Goal: Information Seeking & Learning: Learn about a topic

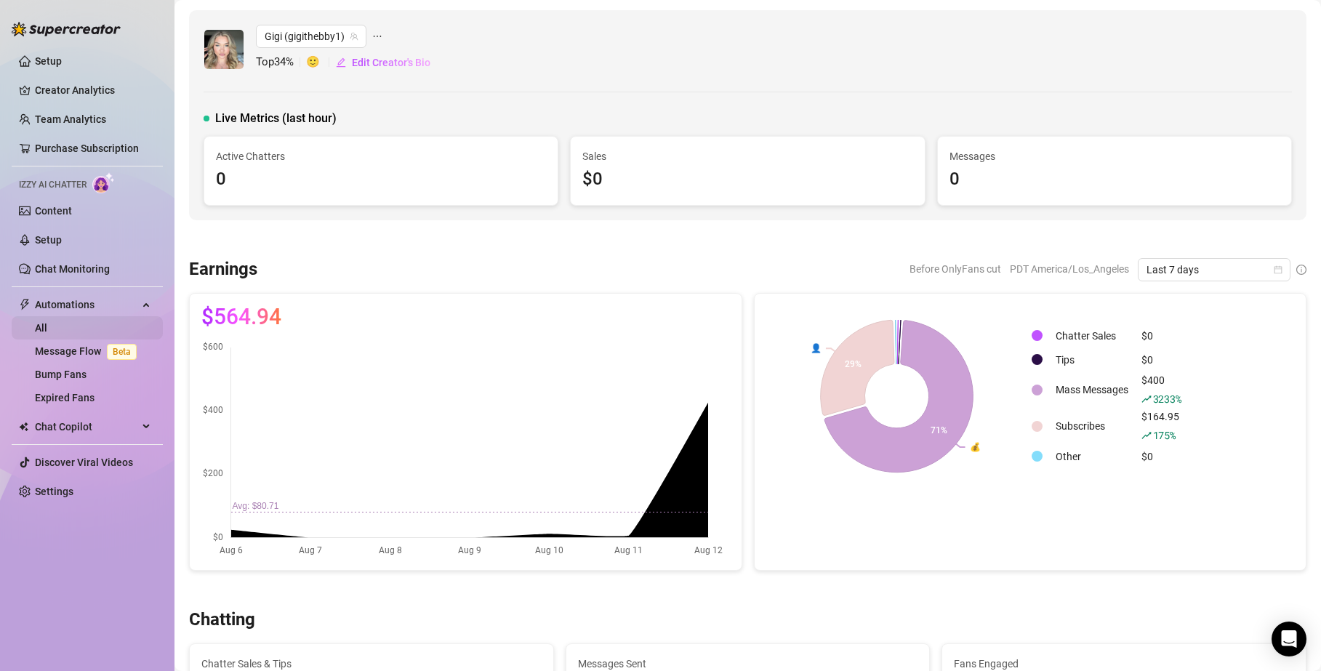
click at [47, 322] on link "All" at bounding box center [41, 328] width 12 height 12
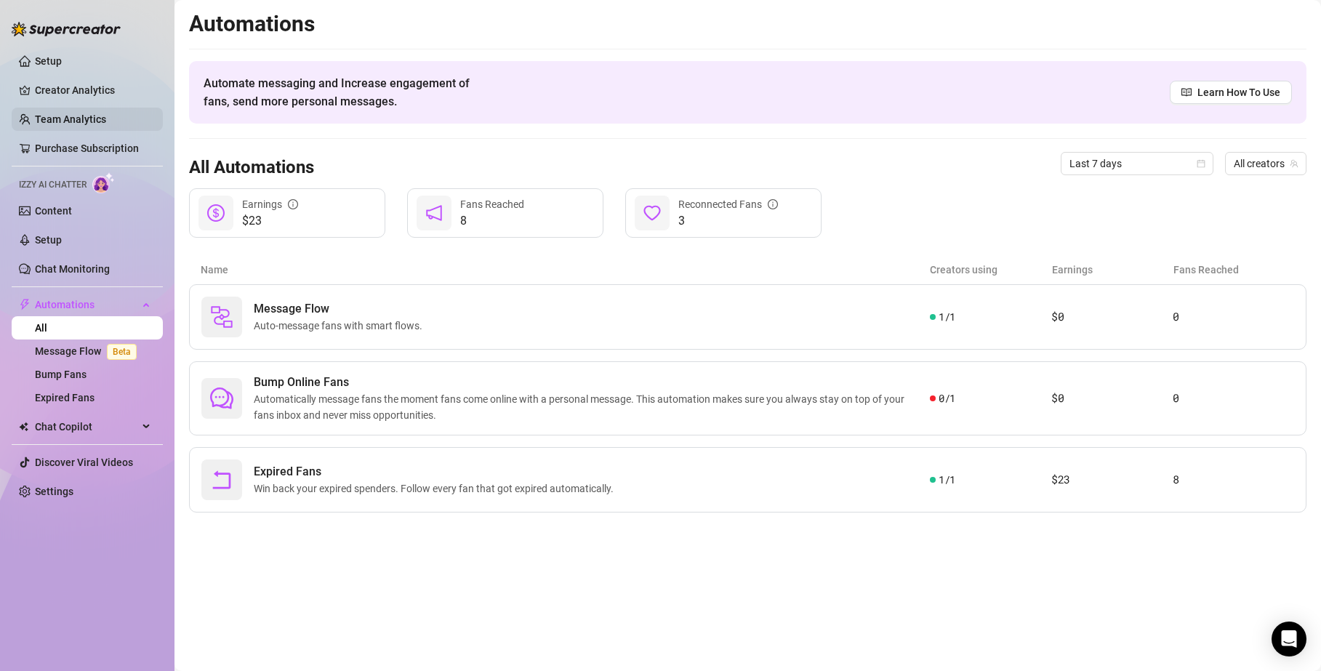
click at [87, 116] on link "Team Analytics" at bounding box center [70, 119] width 71 height 12
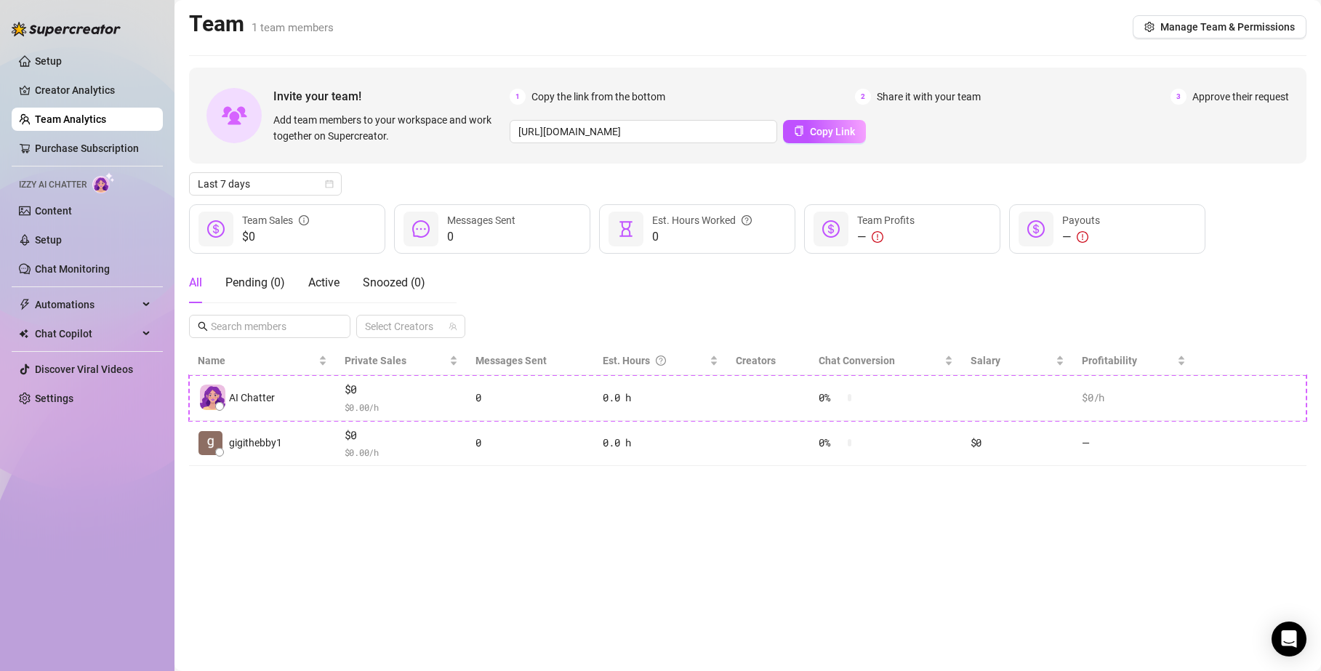
click at [73, 76] on ul "Setup Creator Analytics Team Analytics Purchase Subscription Izzy AI Chatter Co…" at bounding box center [87, 230] width 151 height 372
click at [71, 81] on link "Creator Analytics" at bounding box center [93, 90] width 116 height 23
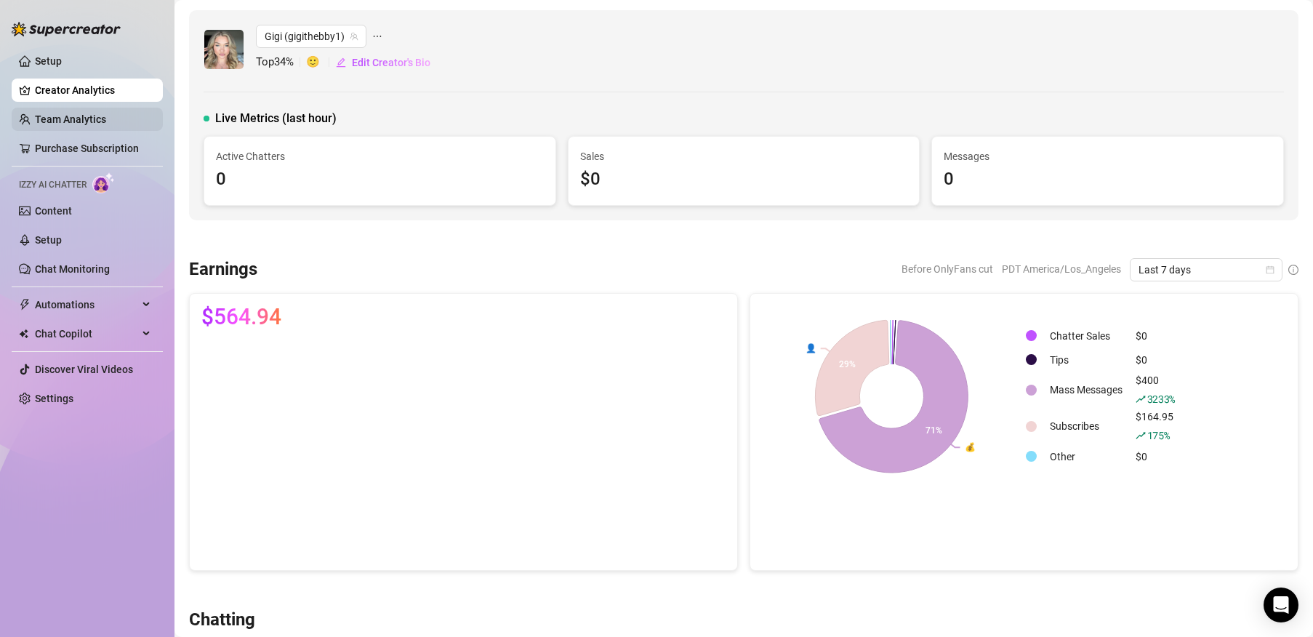
click at [84, 117] on link "Team Analytics" at bounding box center [70, 119] width 71 height 12
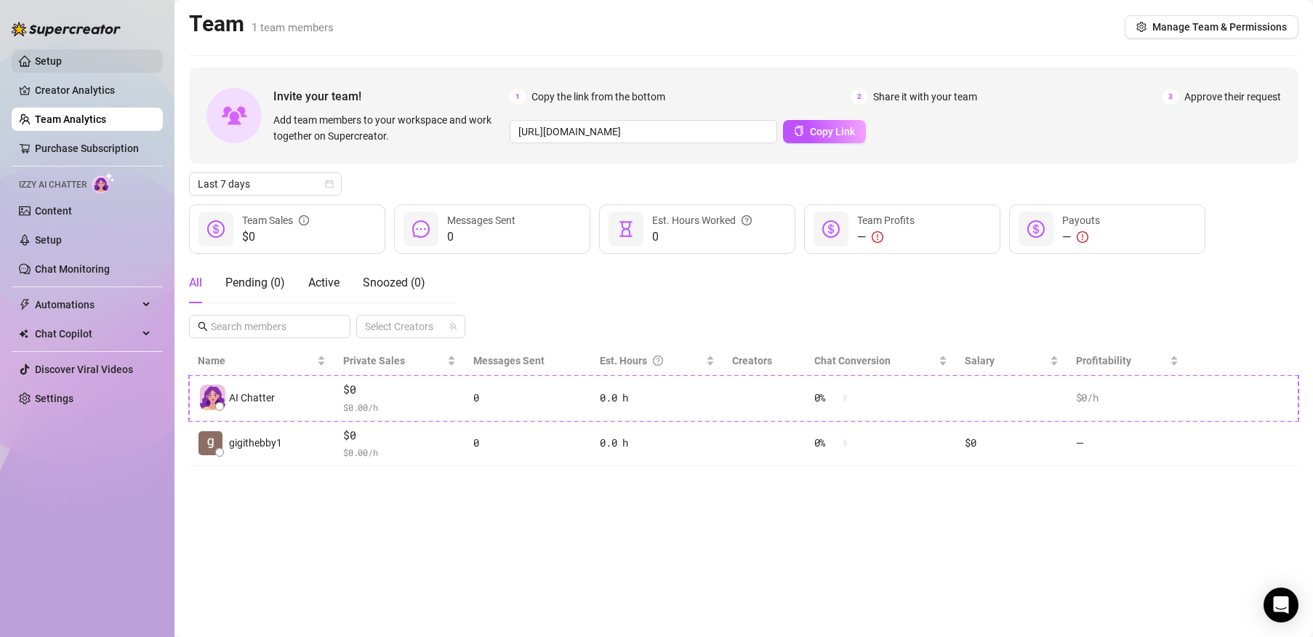
click at [62, 55] on link "Setup" at bounding box center [48, 61] width 27 height 12
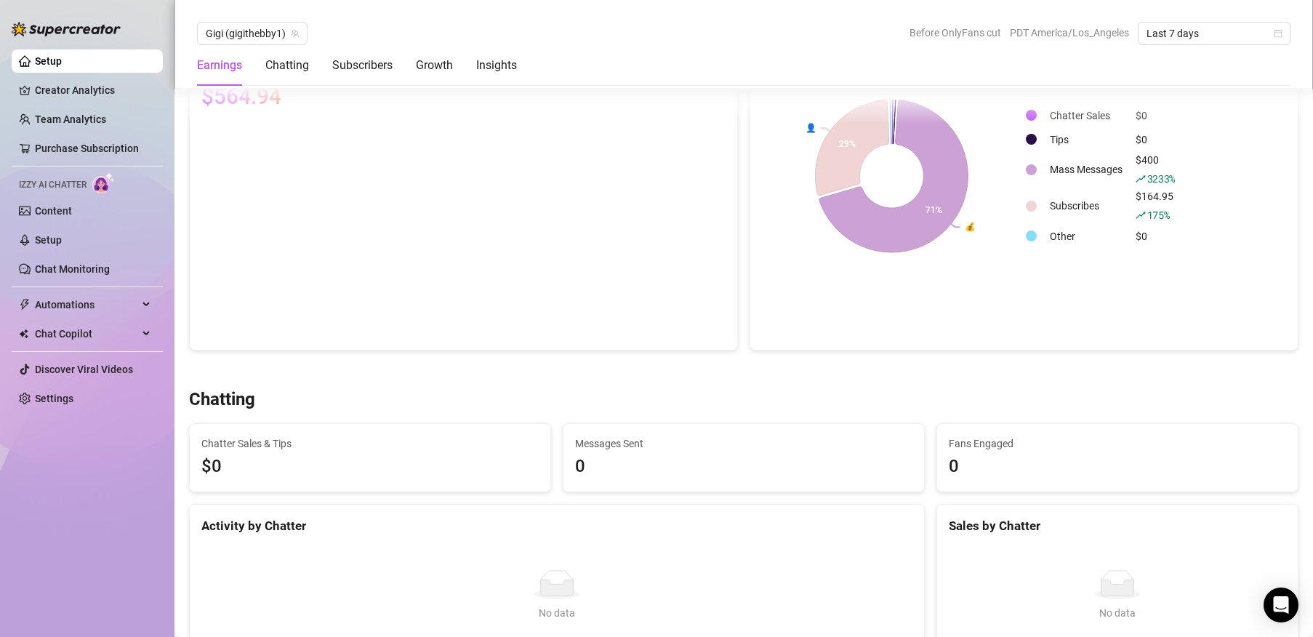
scroll to position [220, 0]
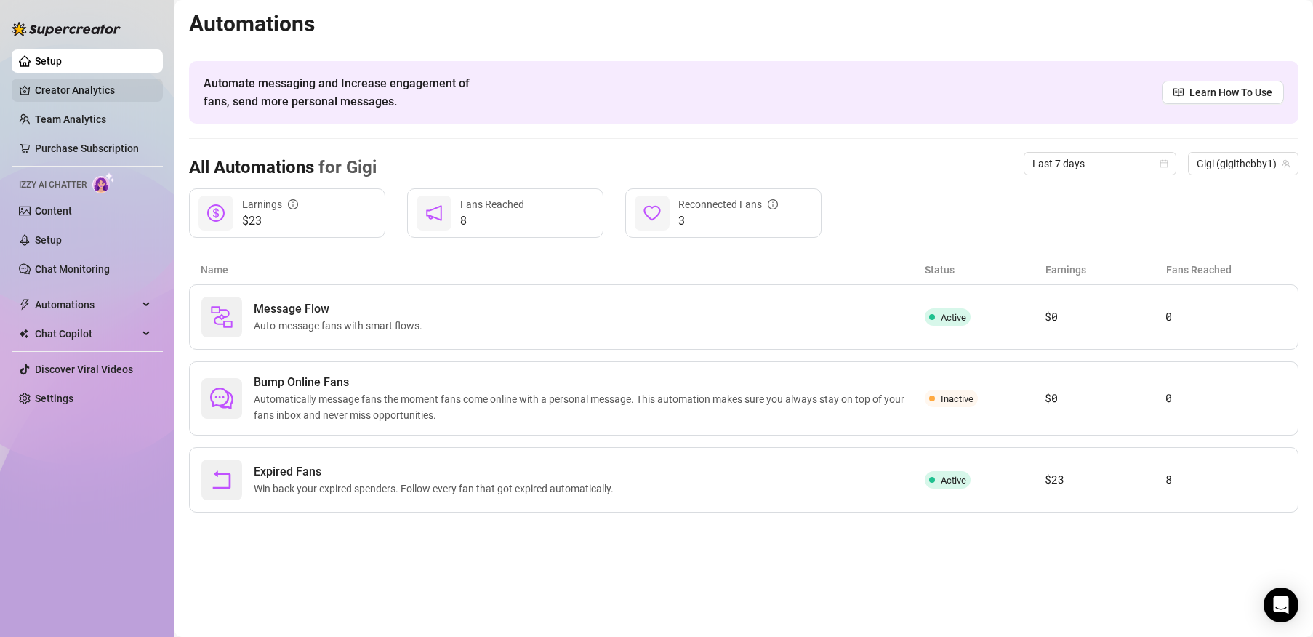
click at [108, 90] on link "Creator Analytics" at bounding box center [93, 90] width 116 height 23
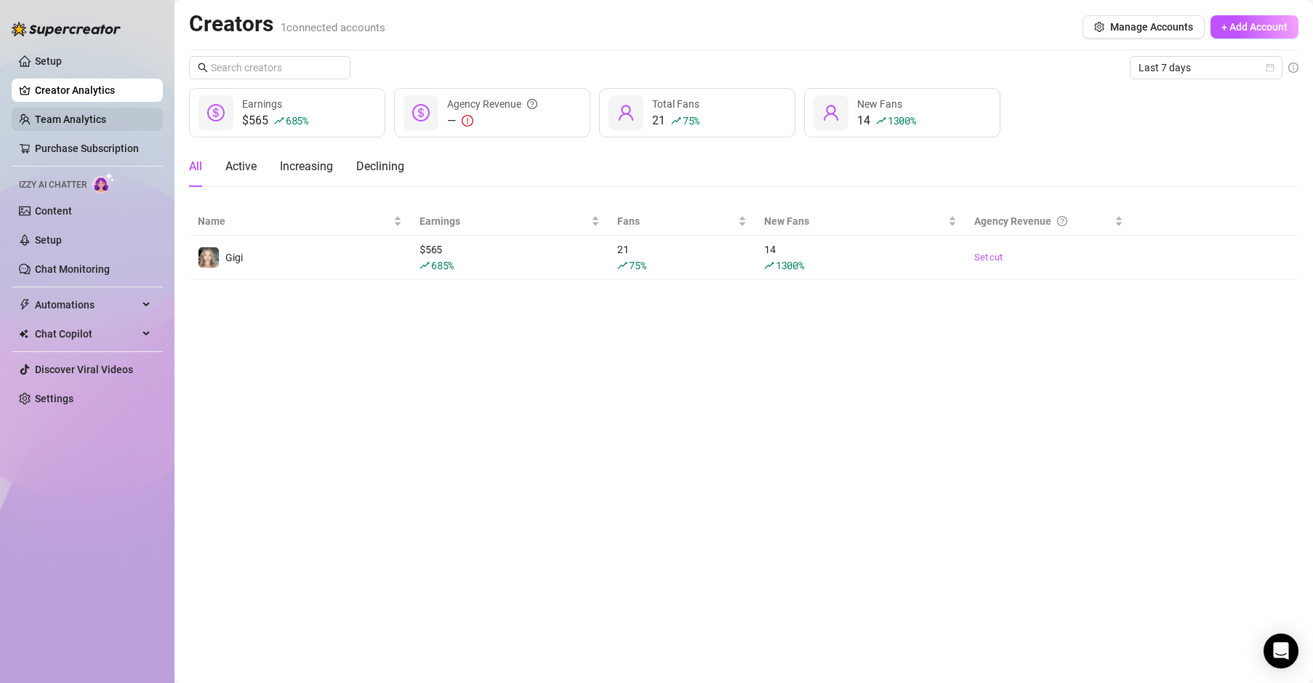
click at [81, 122] on link "Team Analytics" at bounding box center [70, 119] width 71 height 12
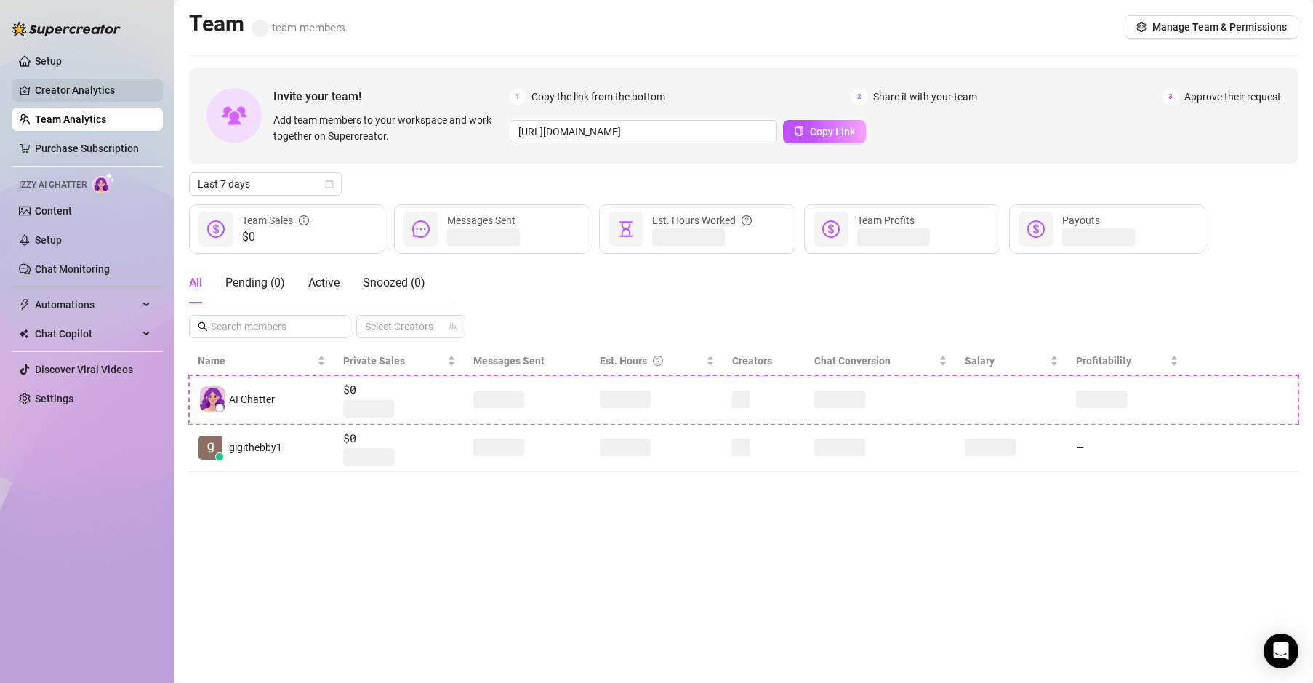
click at [84, 99] on link "Creator Analytics" at bounding box center [93, 90] width 116 height 23
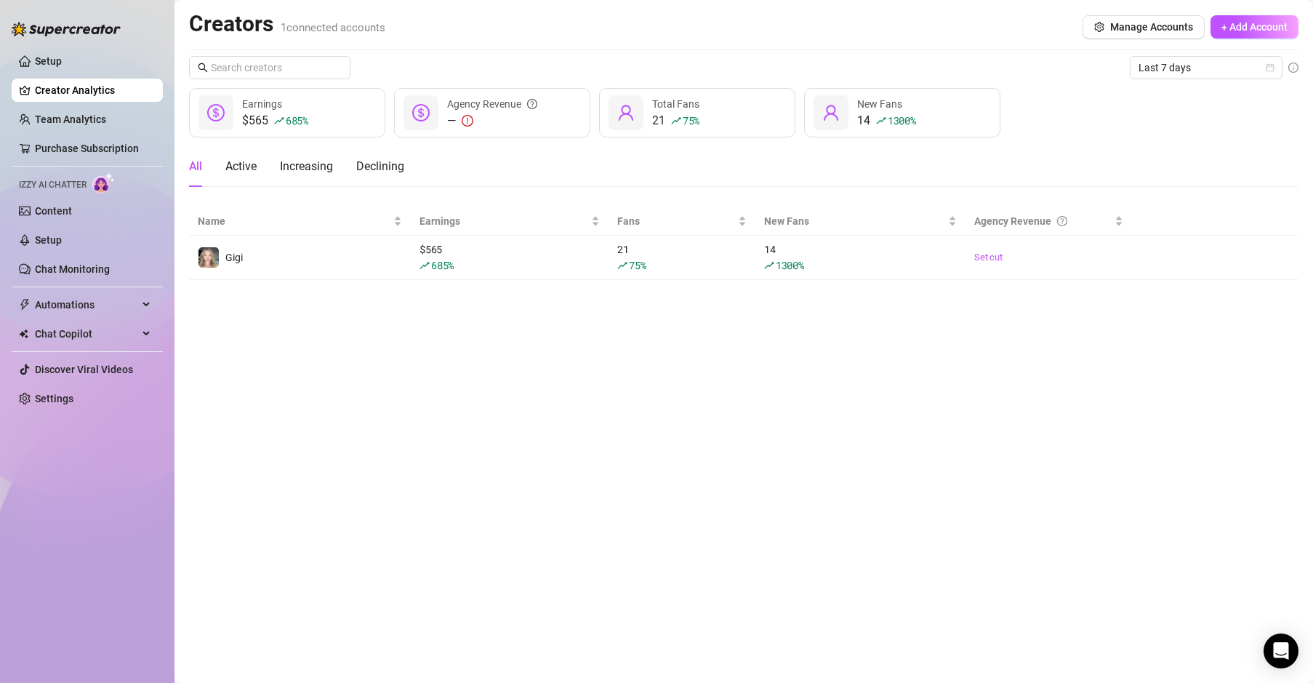
click at [84, 99] on link "Creator Analytics" at bounding box center [93, 90] width 116 height 23
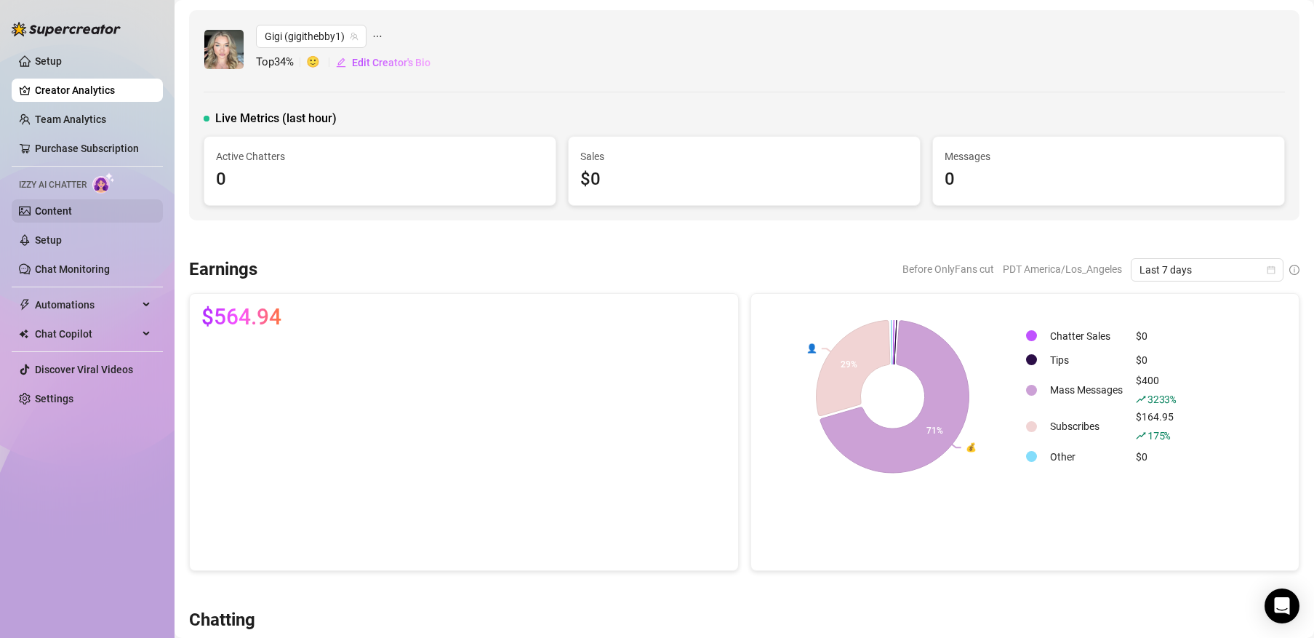
click at [72, 216] on link "Content" at bounding box center [53, 211] width 37 height 12
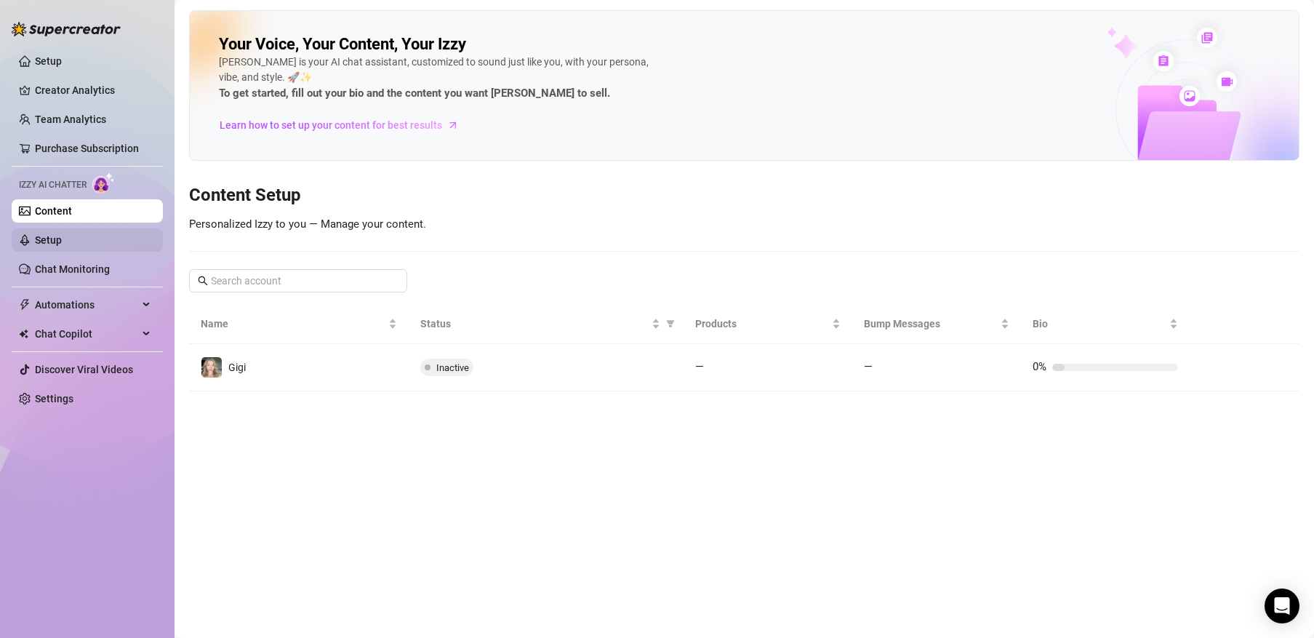
click at [62, 240] on link "Setup" at bounding box center [48, 240] width 27 height 12
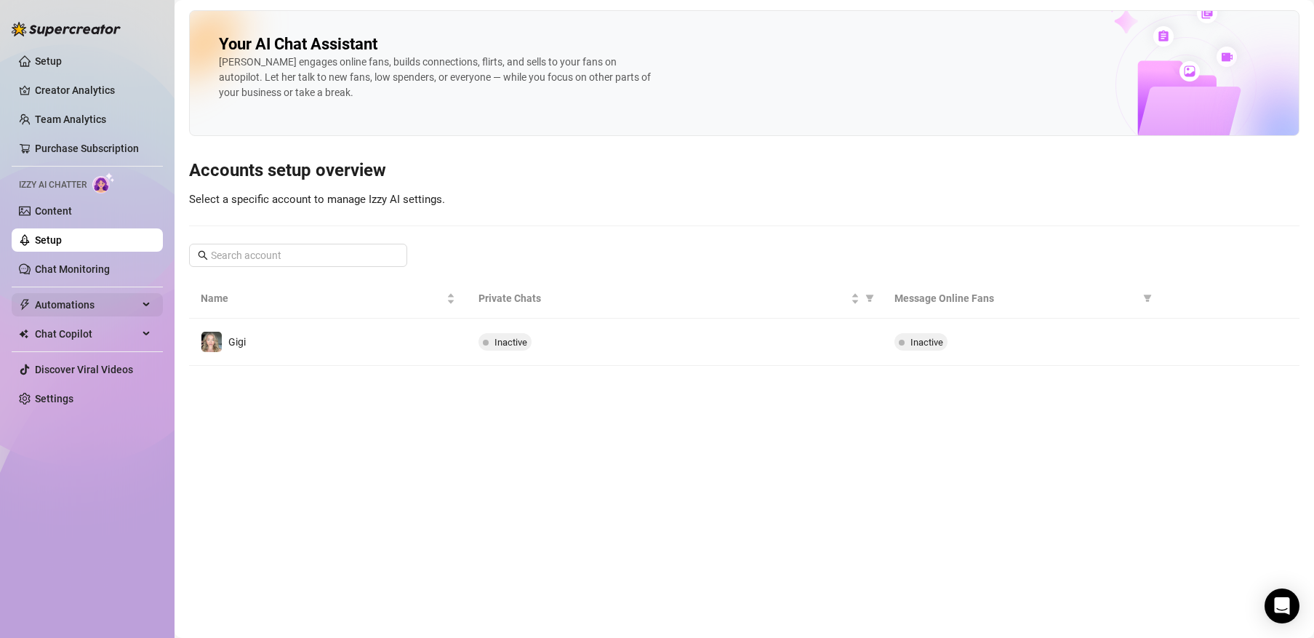
click at [73, 307] on span "Automations" at bounding box center [86, 304] width 103 height 23
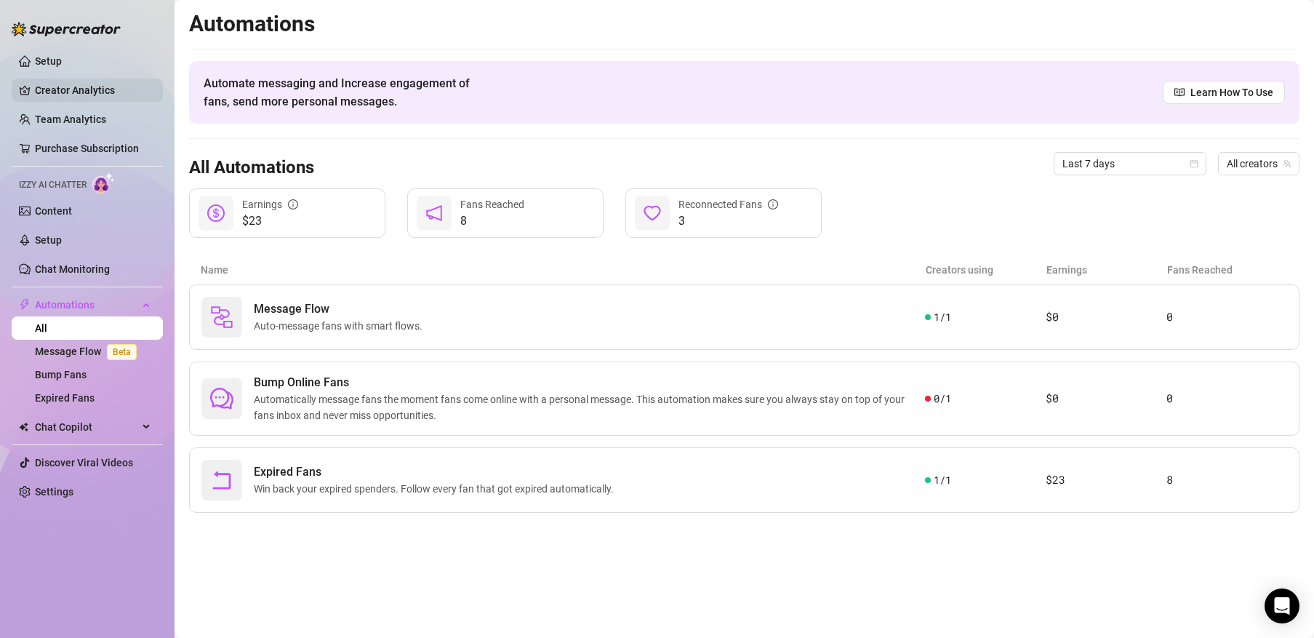
click at [88, 100] on link "Creator Analytics" at bounding box center [93, 90] width 116 height 23
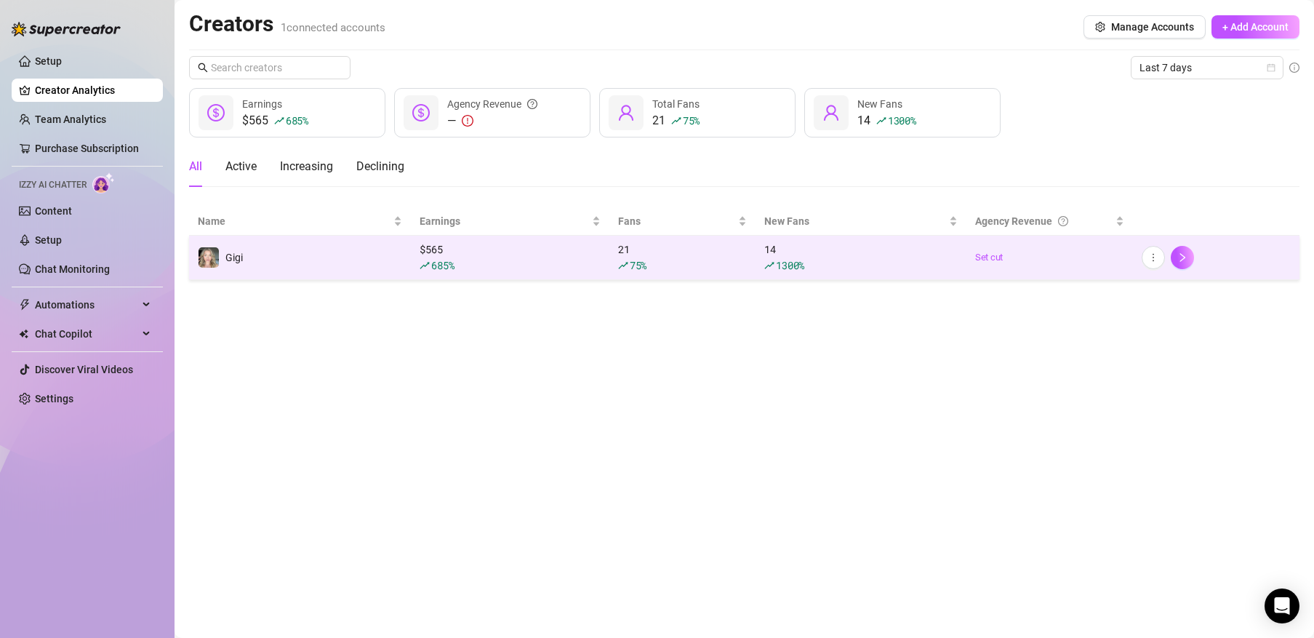
click at [356, 264] on td "Gigi" at bounding box center [300, 258] width 222 height 44
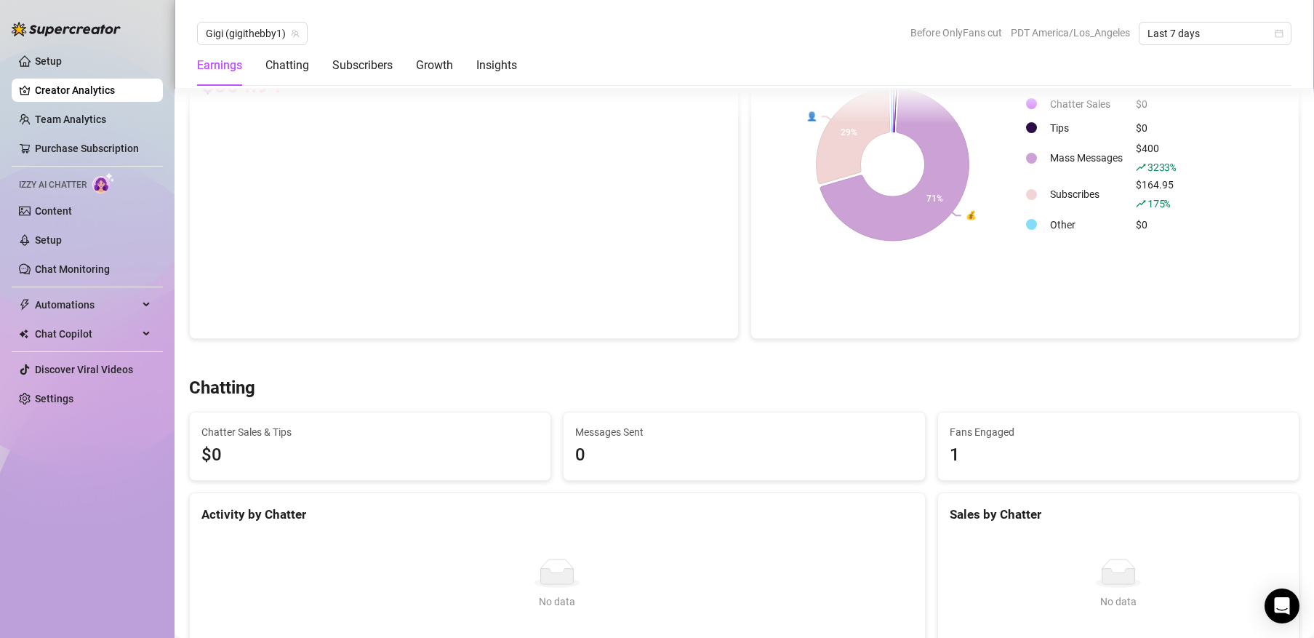
scroll to position [234, 0]
click at [891, 111] on icon at bounding box center [891, 104] width 1 height 50
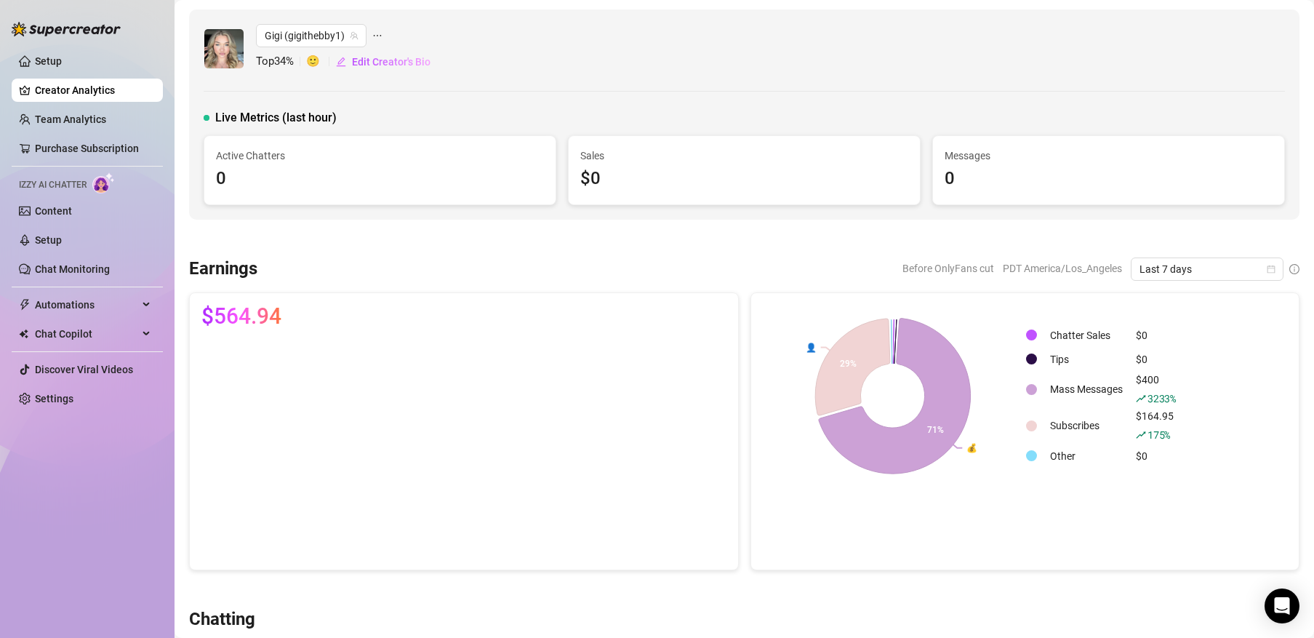
scroll to position [0, 0]
click at [1075, 393] on td "Mass Messages" at bounding box center [1086, 389] width 84 height 35
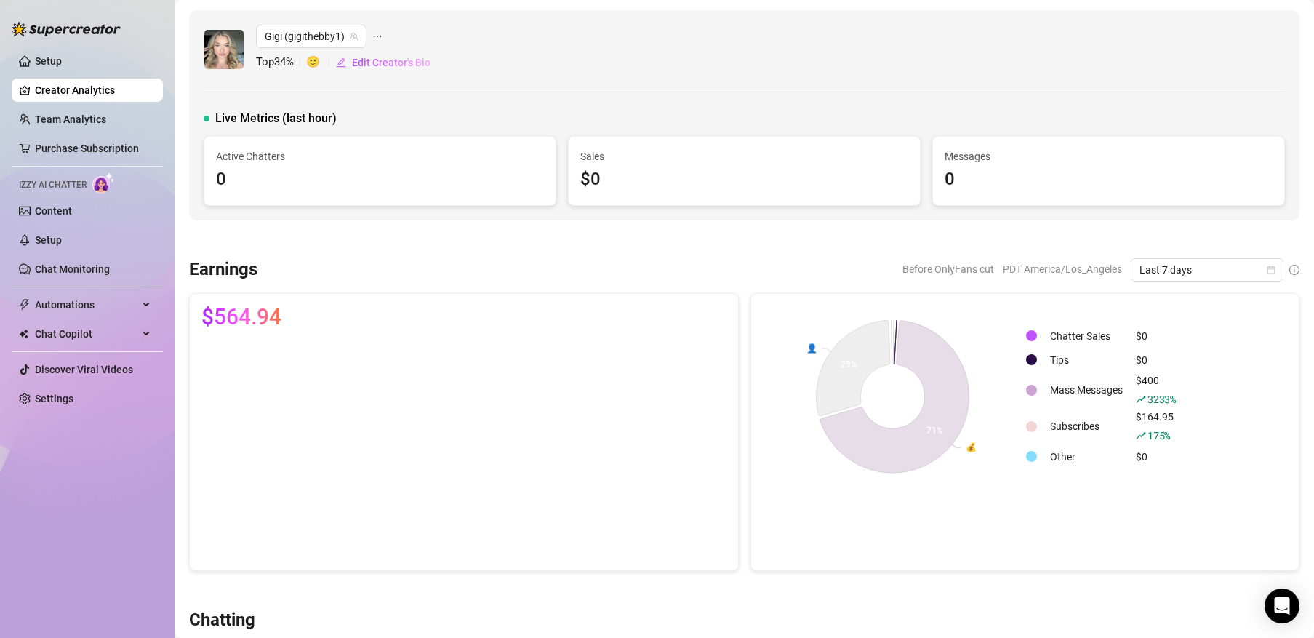
click at [1026, 359] on div at bounding box center [1031, 359] width 11 height 11
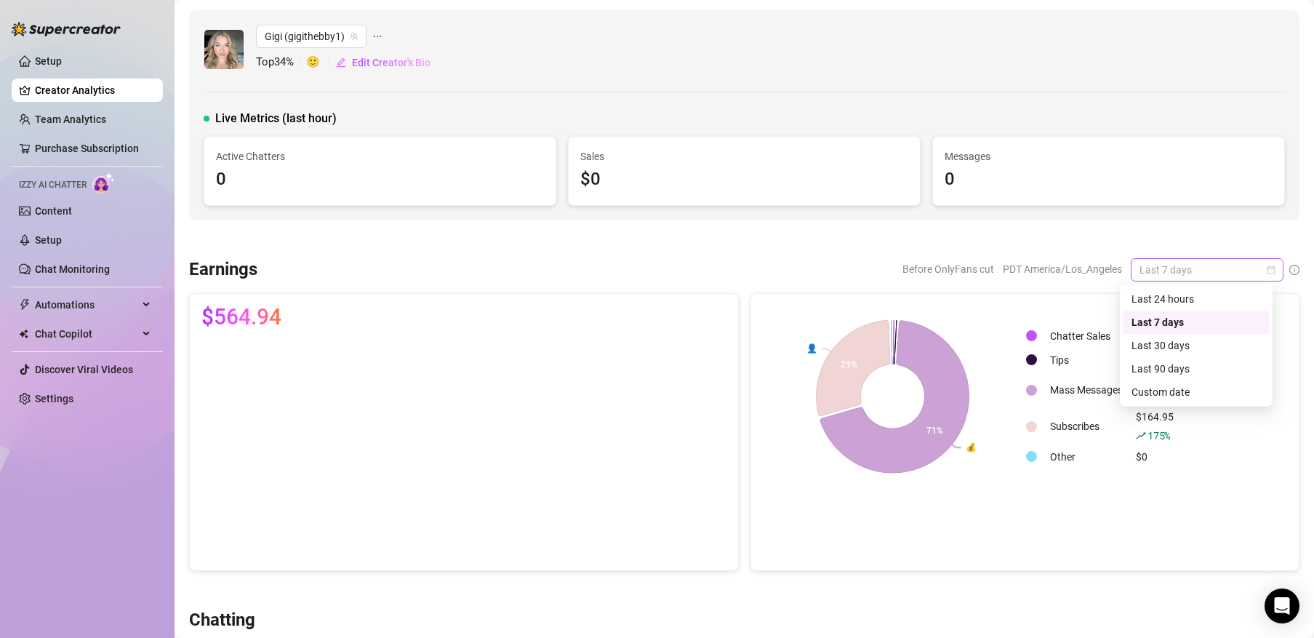
click at [1189, 262] on span "Last 7 days" at bounding box center [1206, 270] width 135 height 22
click at [1267, 267] on icon "calendar" at bounding box center [1271, 269] width 8 height 8
click at [1267, 269] on icon "calendar" at bounding box center [1271, 269] width 9 height 9
click at [1182, 394] on div "Custom date" at bounding box center [1195, 392] width 129 height 16
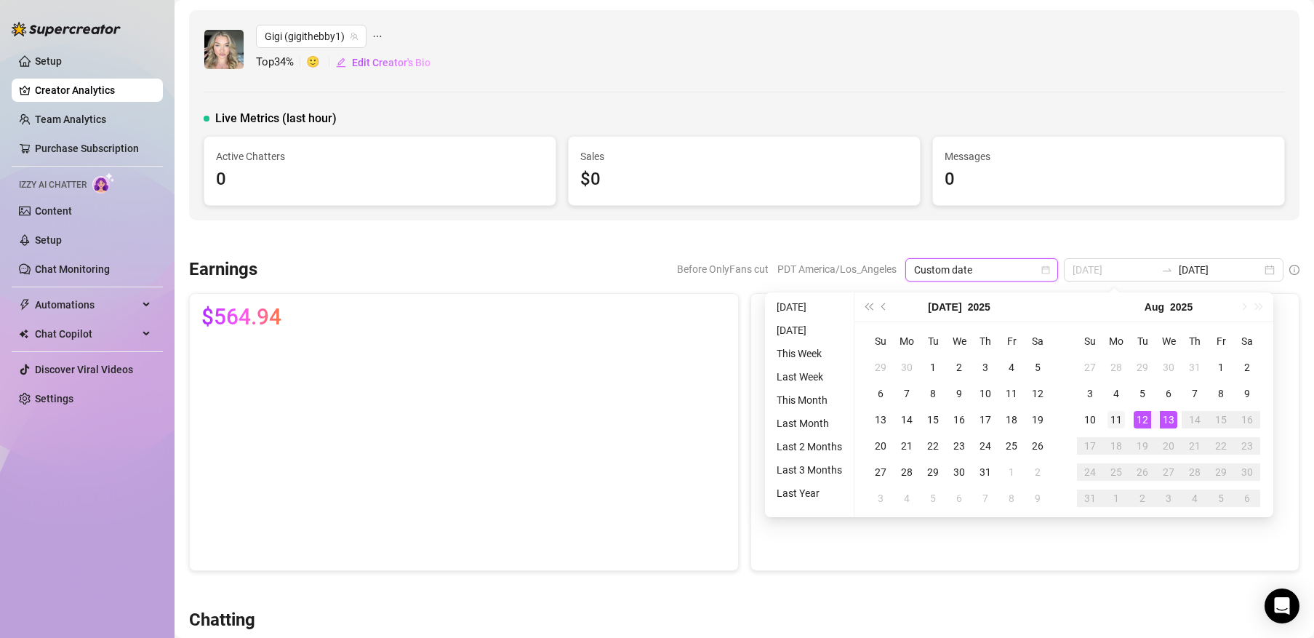
type input "[DATE]"
click at [1121, 411] on div "11" at bounding box center [1115, 419] width 17 height 17
type input "[DATE]"
click at [1165, 418] on div "13" at bounding box center [1168, 419] width 17 height 17
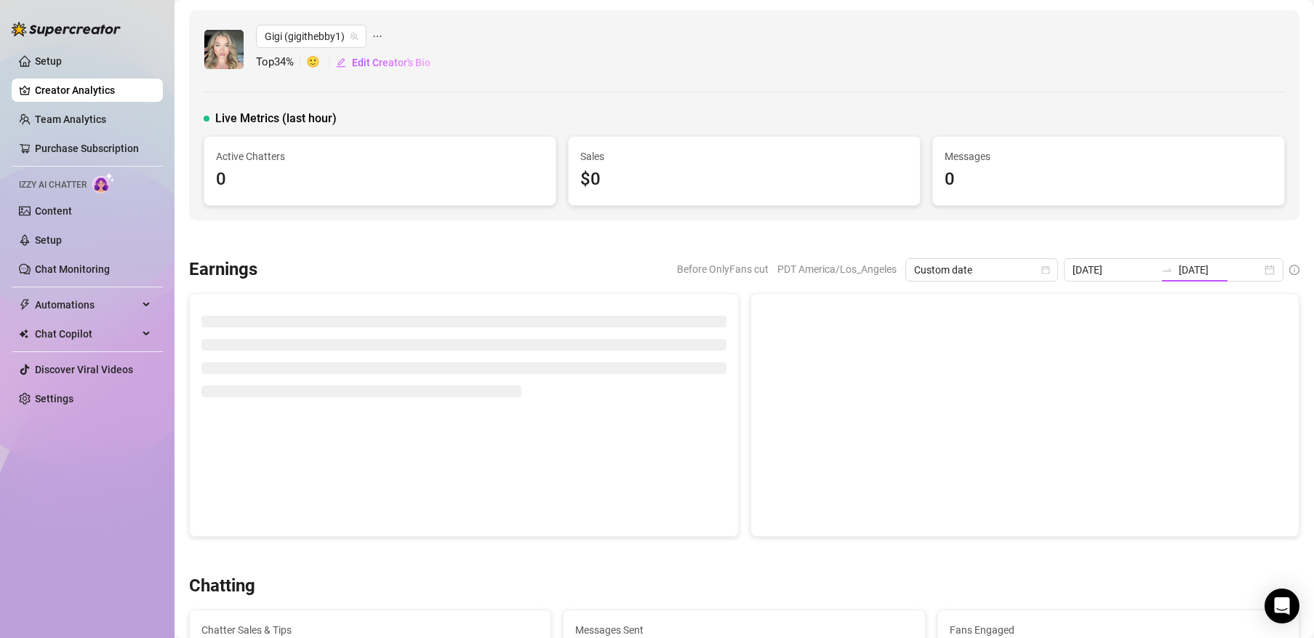
type input "[DATE]"
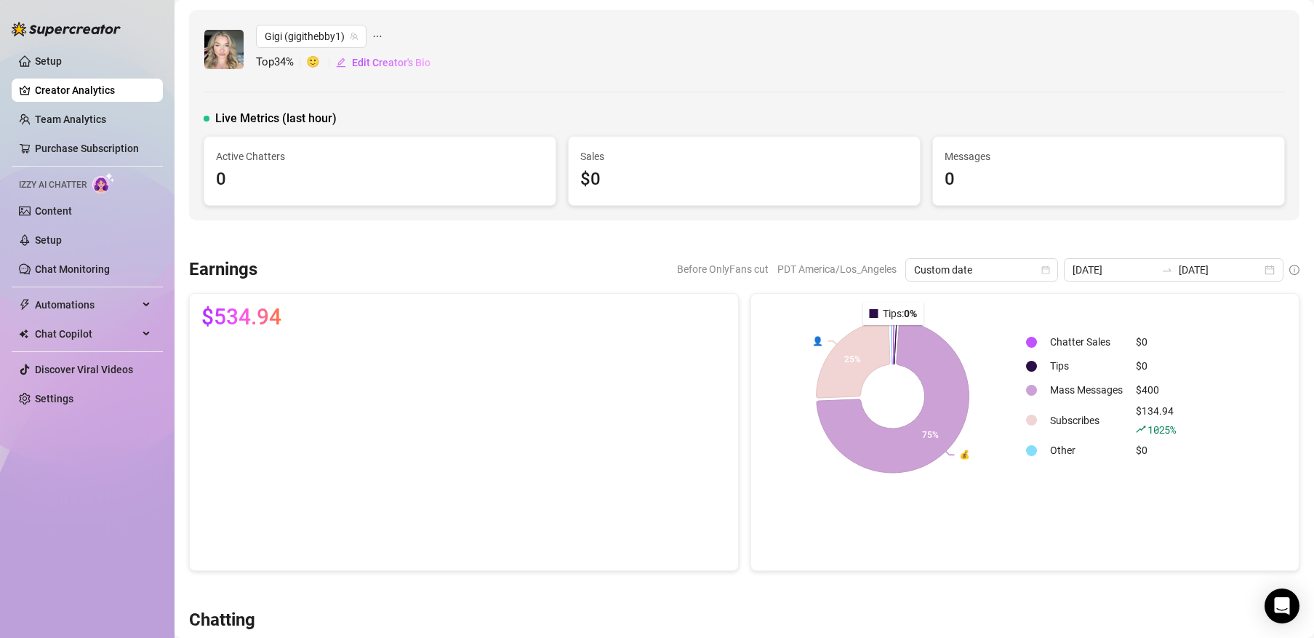
click at [894, 335] on icon at bounding box center [895, 339] width 3 height 50
click at [894, 337] on icon at bounding box center [895, 339] width 3 height 50
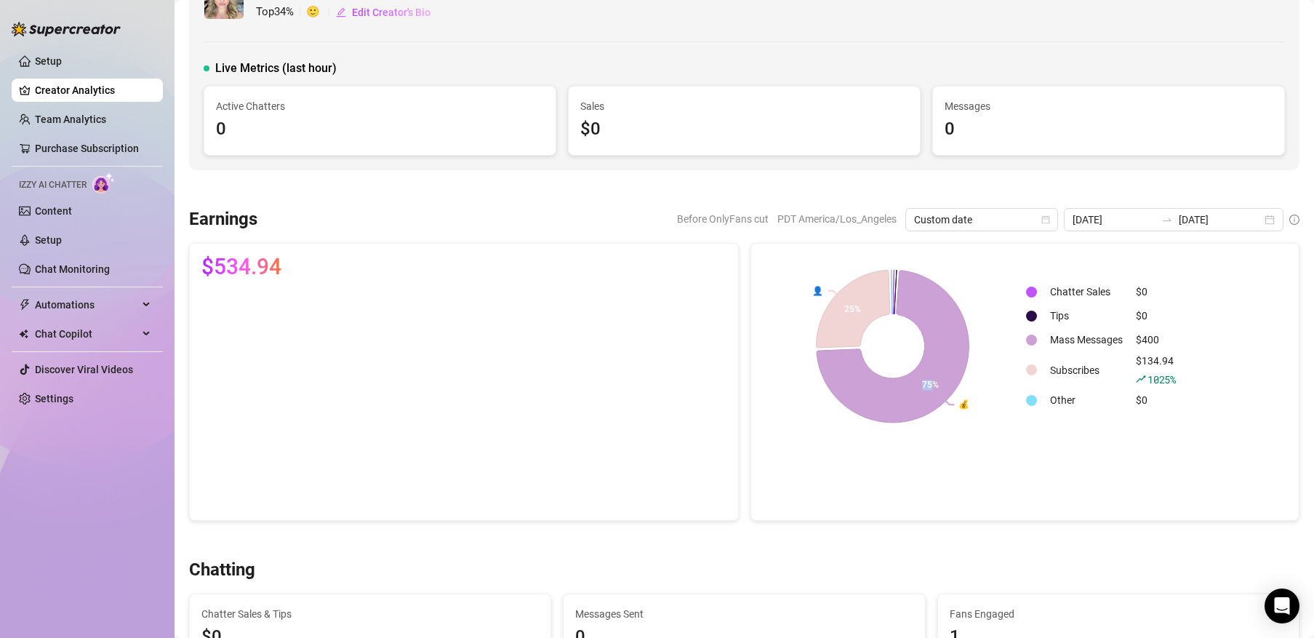
scroll to position [50, 0]
click at [932, 458] on div "💰 👤 75% 25% Chatter Sales $0 Tips $0 Mass Messages $400 Subscribes $134.94 1025…" at bounding box center [1025, 382] width 550 height 278
drag, startPoint x: 944, startPoint y: 396, endPoint x: 911, endPoint y: 390, distance: 33.2
click at [911, 389] on icon at bounding box center [892, 346] width 164 height 164
drag, startPoint x: 979, startPoint y: 416, endPoint x: 912, endPoint y: 382, distance: 75.8
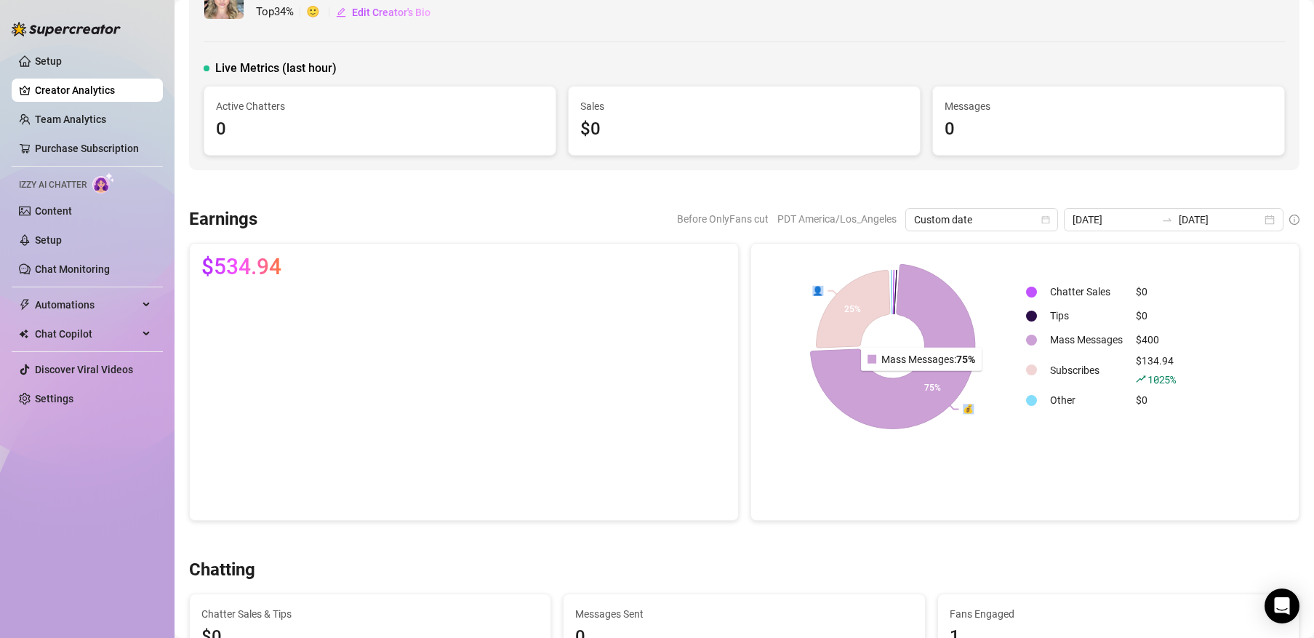
click at [911, 380] on icon "💰 👤 75% 25%" at bounding box center [893, 346] width 260 height 182
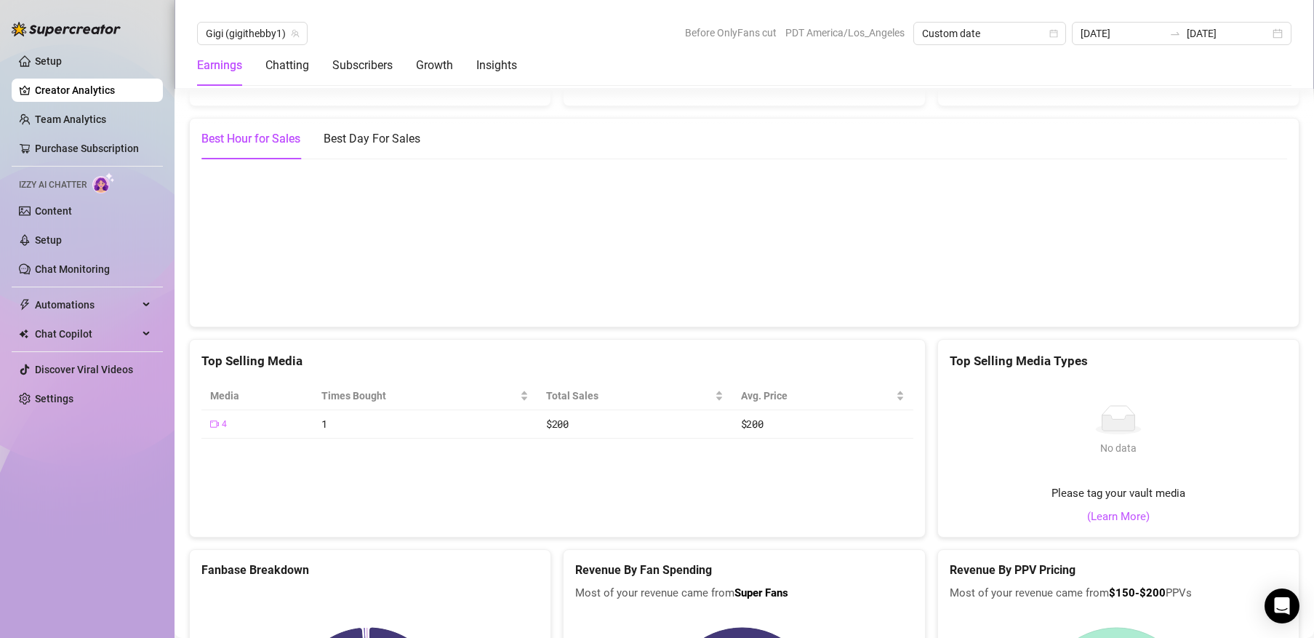
scroll to position [2035, 0]
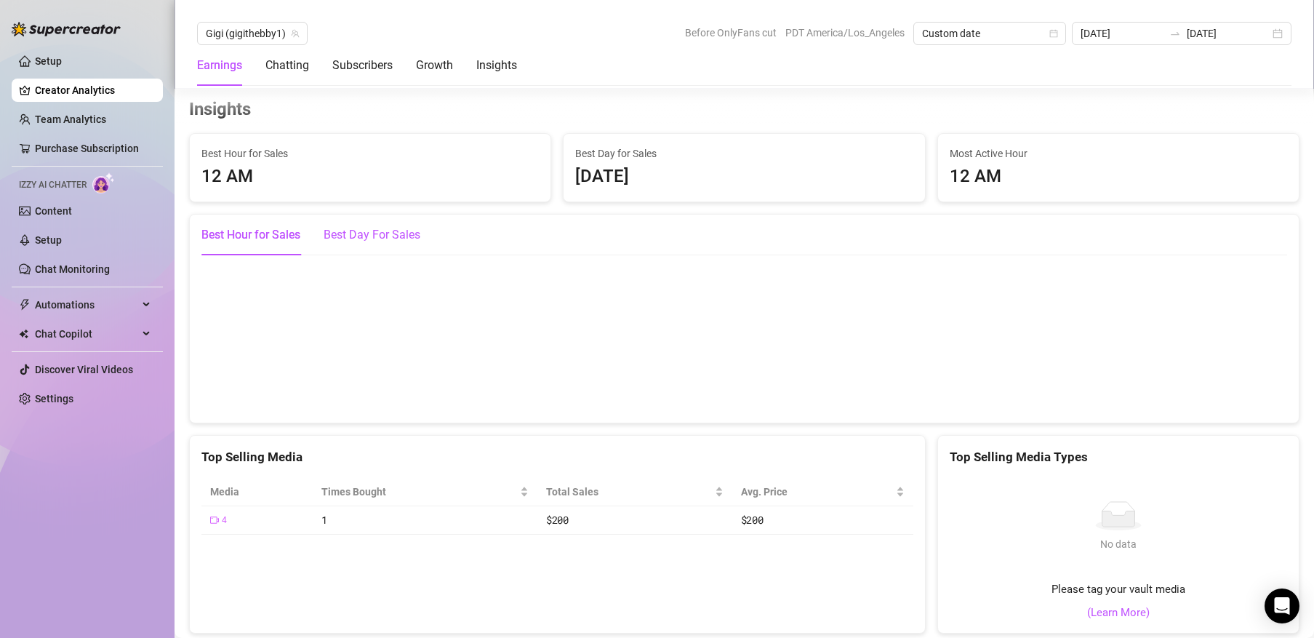
click at [366, 230] on div "Best Day For Sales" at bounding box center [372, 234] width 97 height 17
click at [299, 233] on div "Best Hour for Sales" at bounding box center [250, 234] width 99 height 17
click at [337, 382] on canvas at bounding box center [738, 337] width 1075 height 145
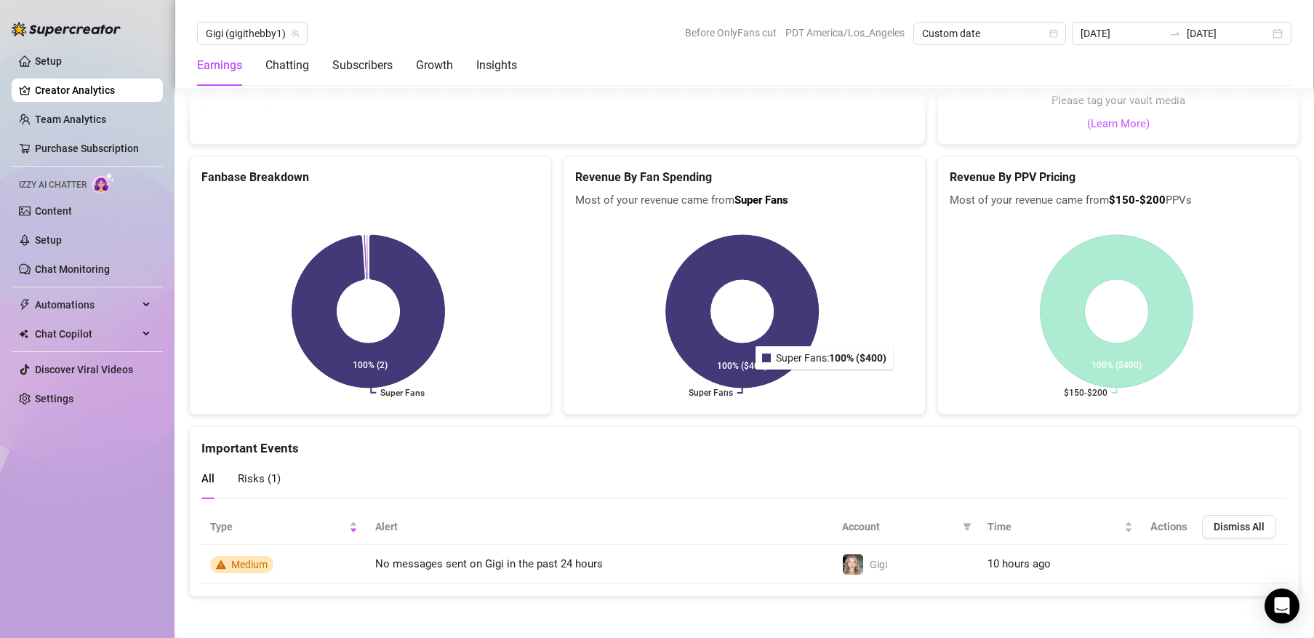
scroll to position [2526, 0]
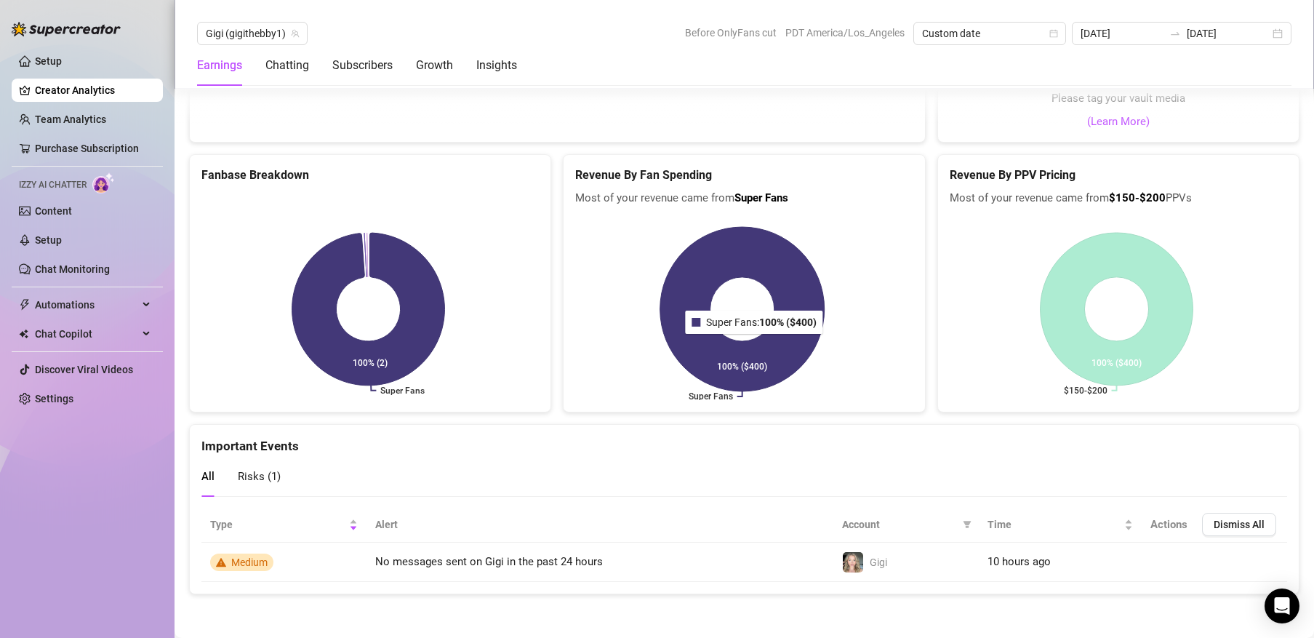
click at [753, 380] on icon at bounding box center [742, 309] width 164 height 164
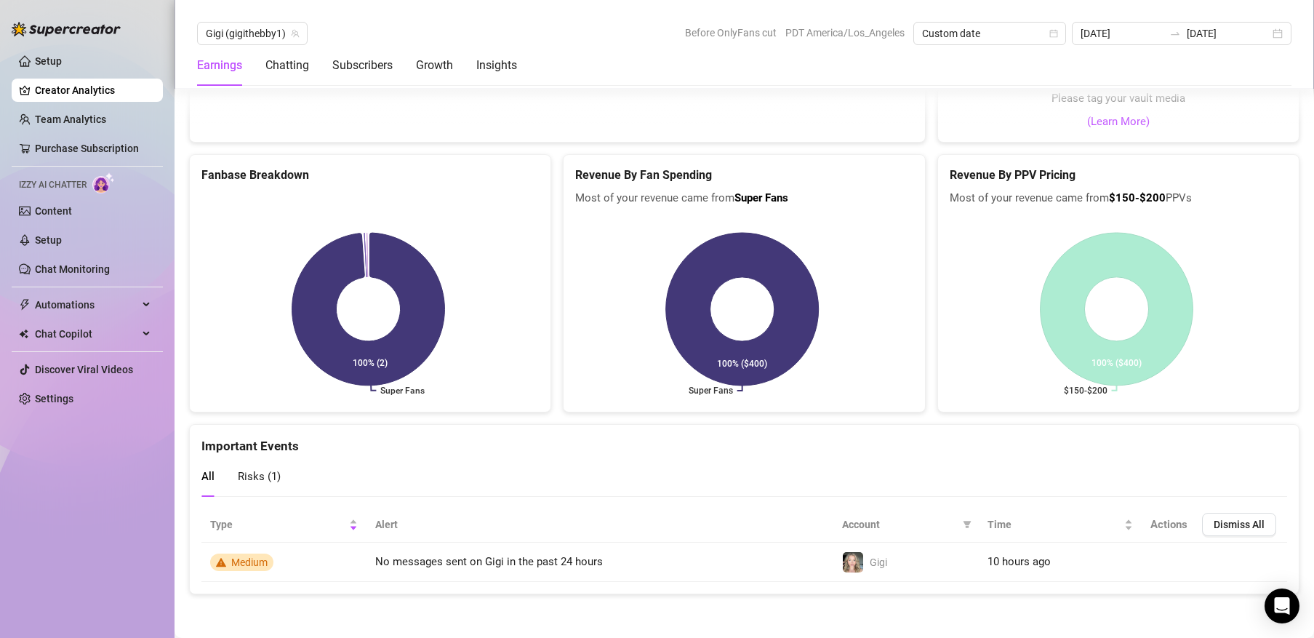
click at [257, 480] on span "Risks ( 1 )" at bounding box center [259, 476] width 43 height 13
click at [208, 478] on span "All" at bounding box center [207, 476] width 13 height 13
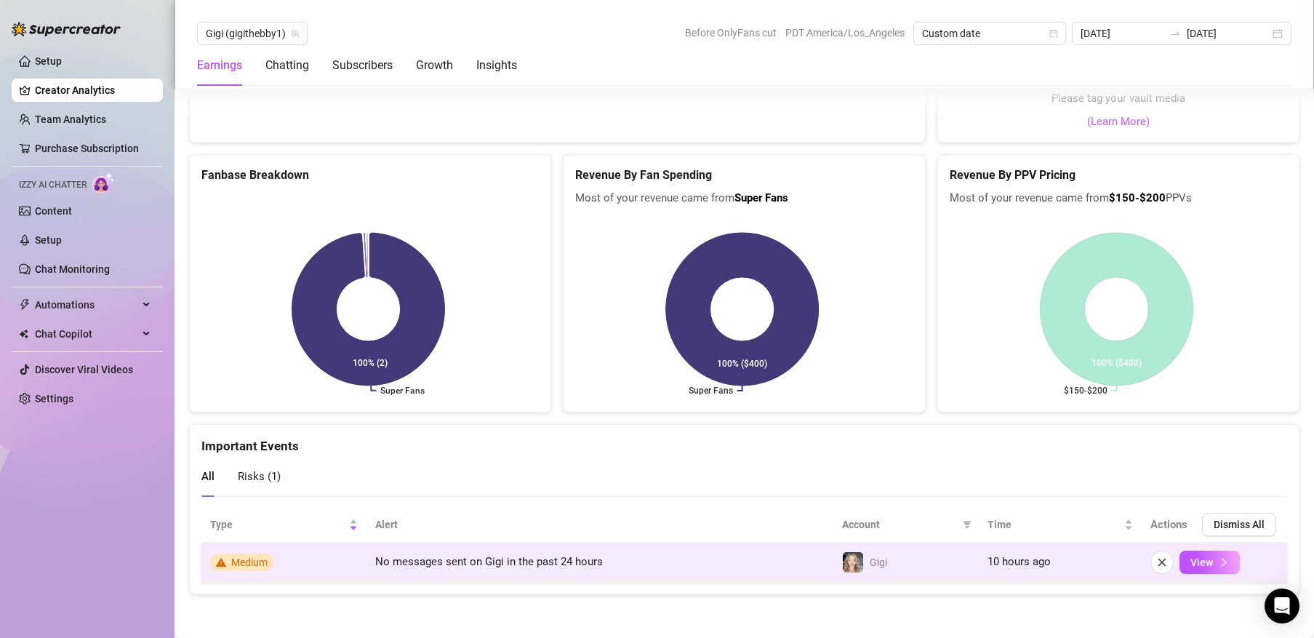
click at [367, 558] on td "No messages sent on Gigi in the past 24 hours" at bounding box center [599, 561] width 467 height 39
click at [1218, 566] on button "View" at bounding box center [1209, 561] width 60 height 23
click at [1219, 563] on icon "right" at bounding box center [1224, 562] width 10 height 10
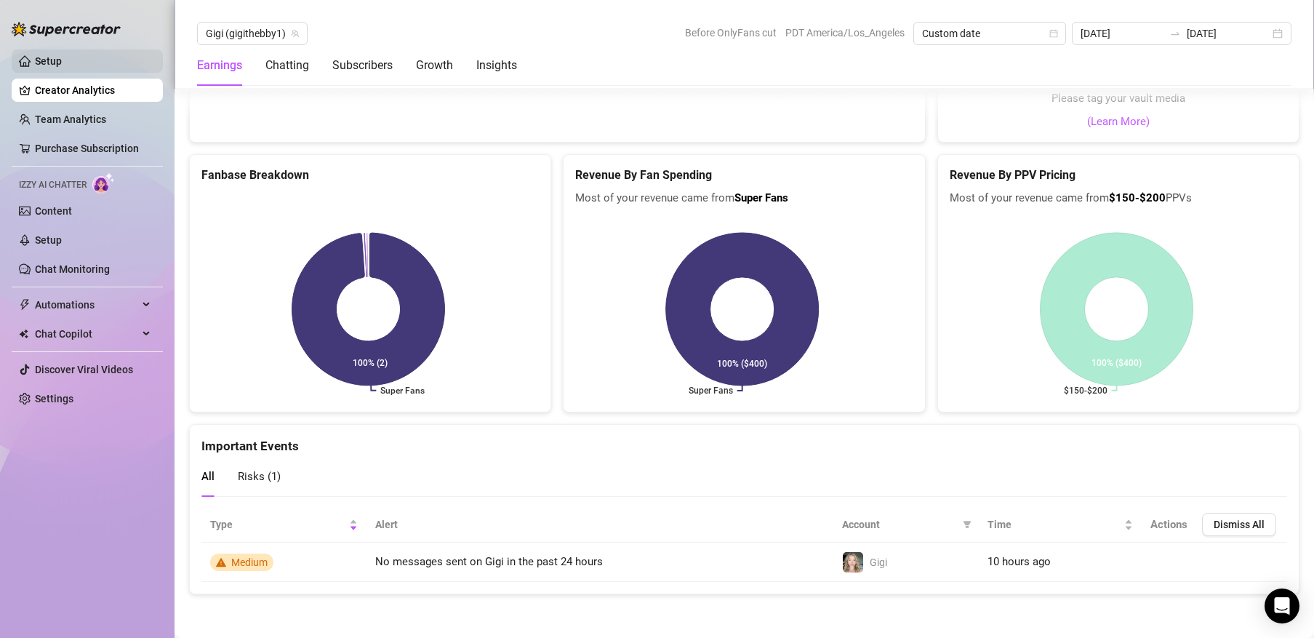
click at [62, 55] on link "Setup" at bounding box center [48, 61] width 27 height 12
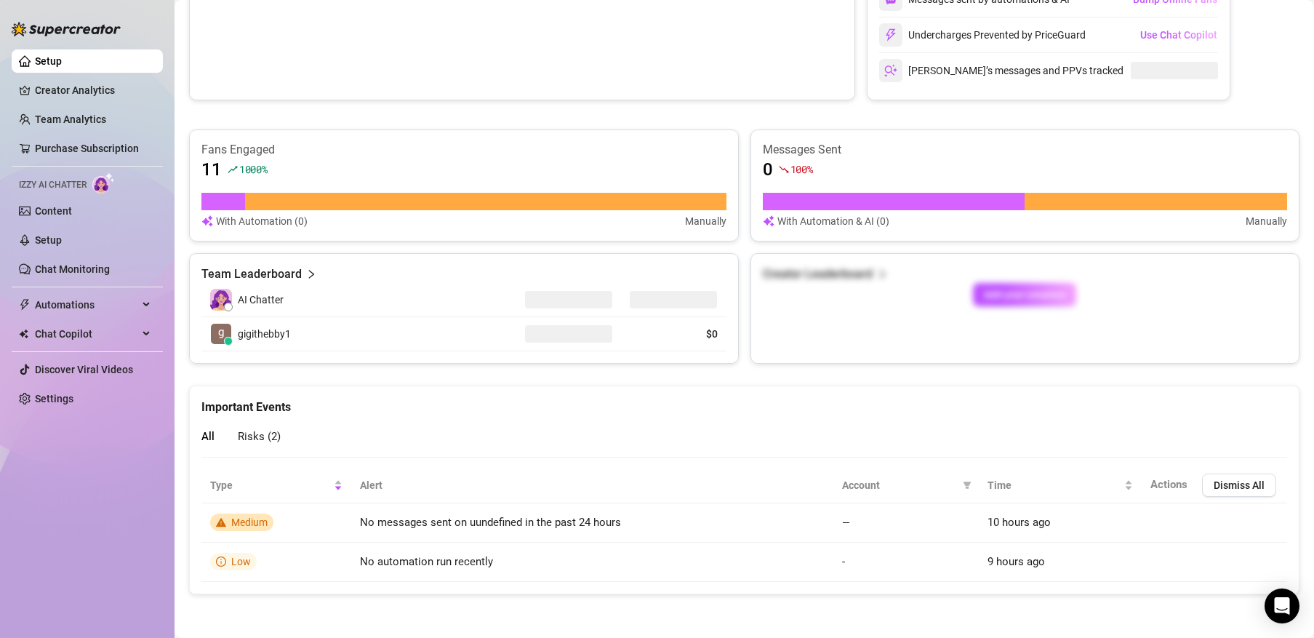
scroll to position [716, 0]
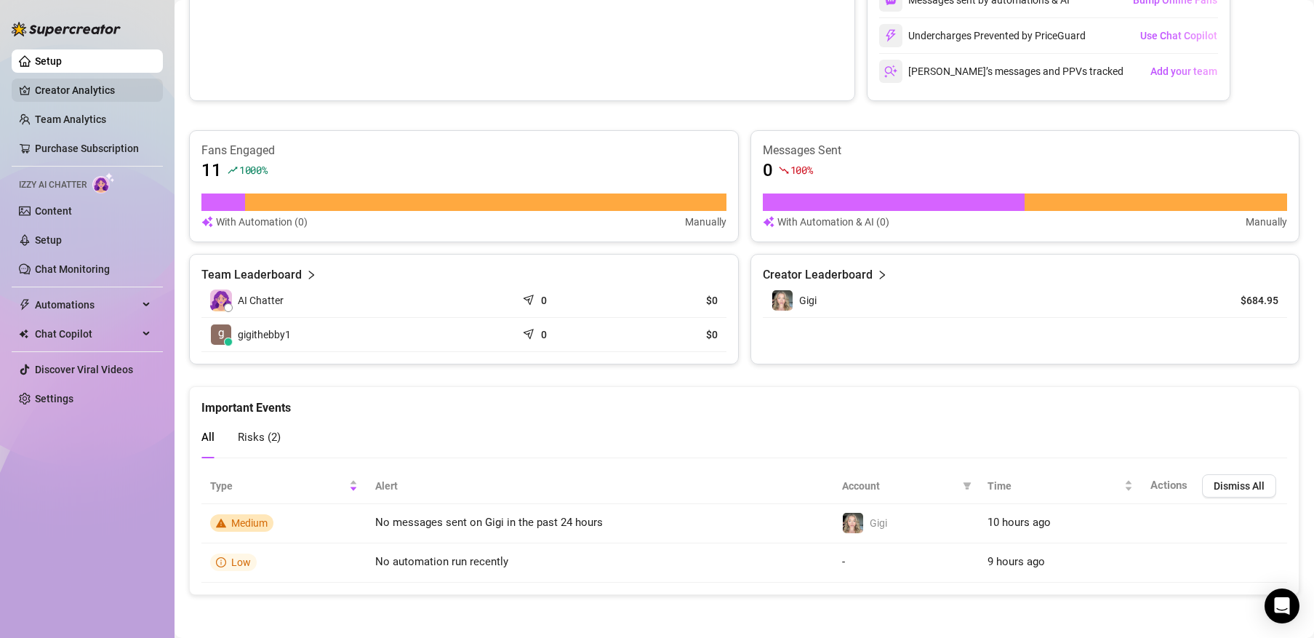
click at [106, 89] on link "Creator Analytics" at bounding box center [93, 90] width 116 height 23
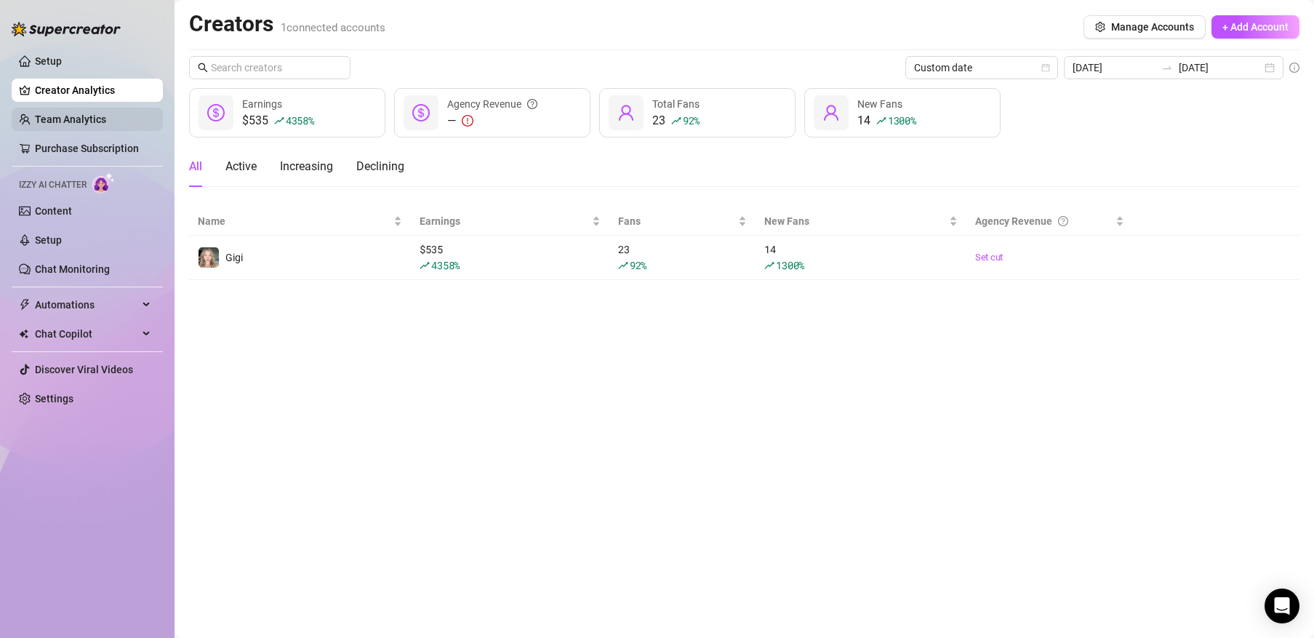
click at [106, 118] on link "Team Analytics" at bounding box center [70, 119] width 71 height 12
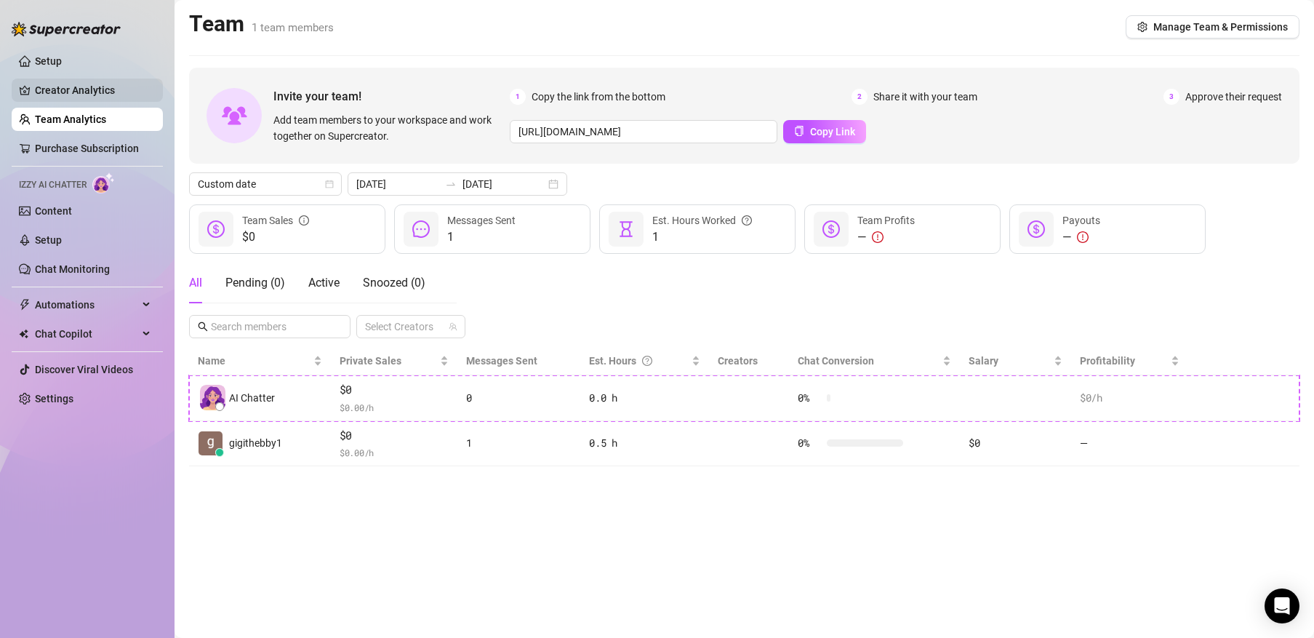
click at [131, 93] on link "Creator Analytics" at bounding box center [93, 90] width 116 height 23
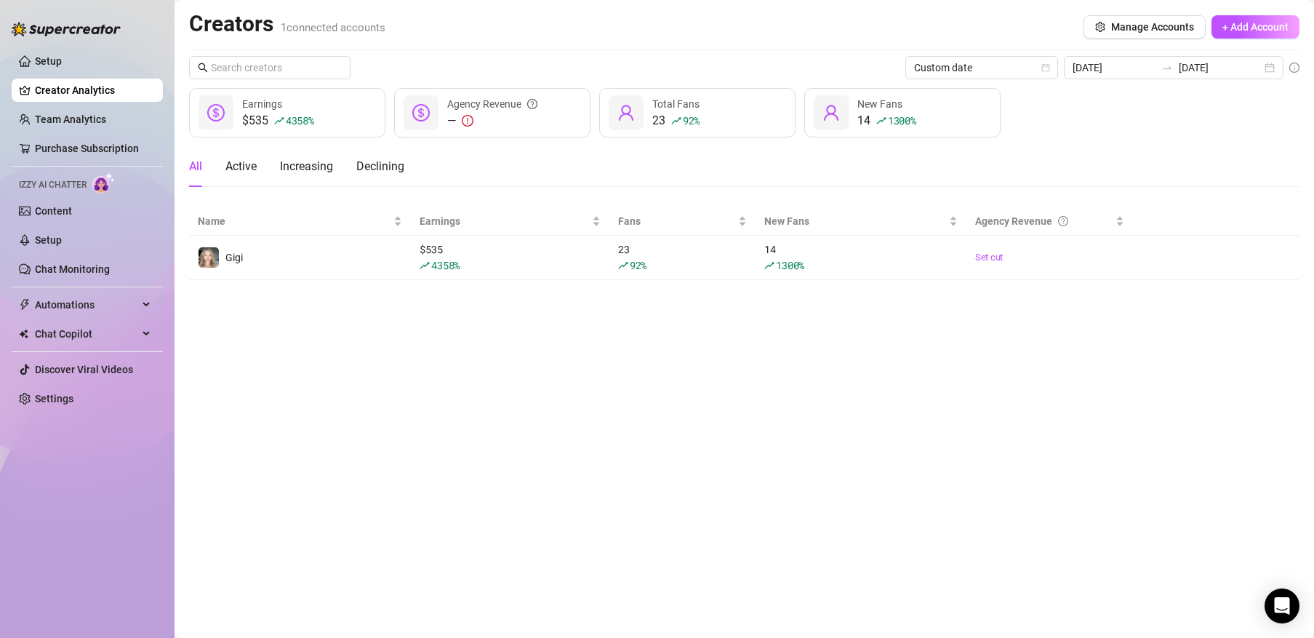
click at [276, 119] on icon "rise" at bounding box center [279, 121] width 10 height 10
click at [206, 108] on div at bounding box center [215, 112] width 35 height 35
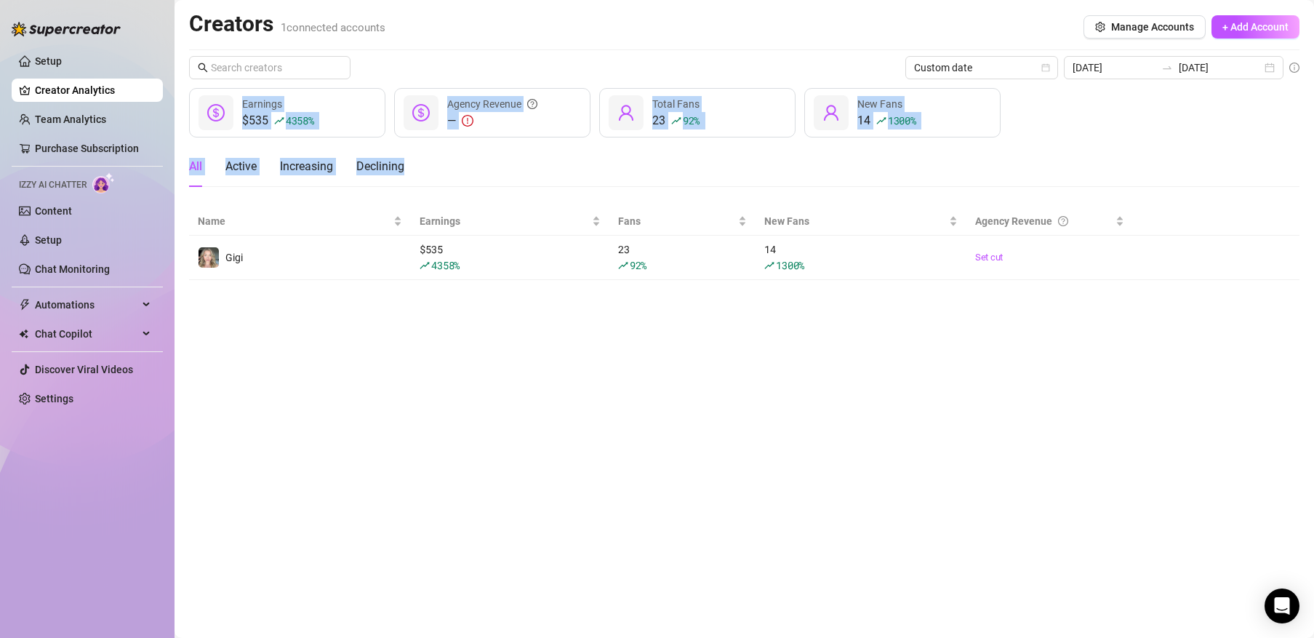
drag, startPoint x: 236, startPoint y: 113, endPoint x: 521, endPoint y: 341, distance: 364.7
click at [521, 341] on main "Creators 1 connected accounts Manage Accounts + Add Account Custom date [DATE] …" at bounding box center [743, 319] width 1139 height 638
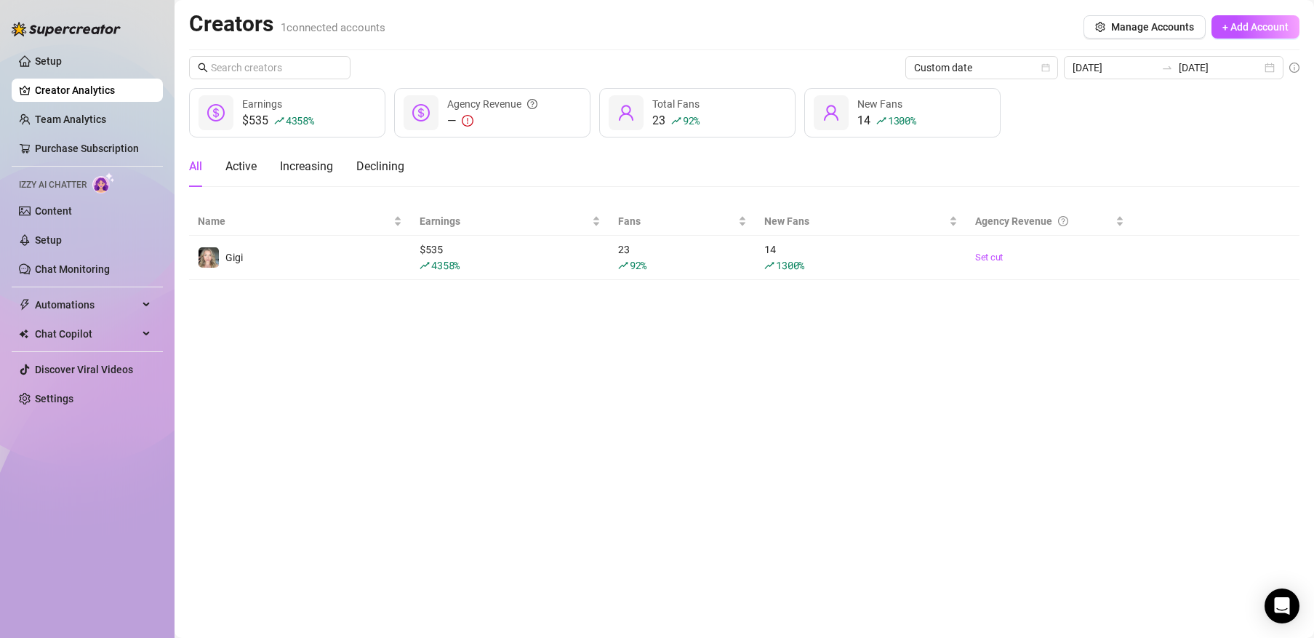
click at [520, 340] on main "Creators 1 connected accounts Manage Accounts + Add Account Custom date [DATE] …" at bounding box center [743, 319] width 1139 height 638
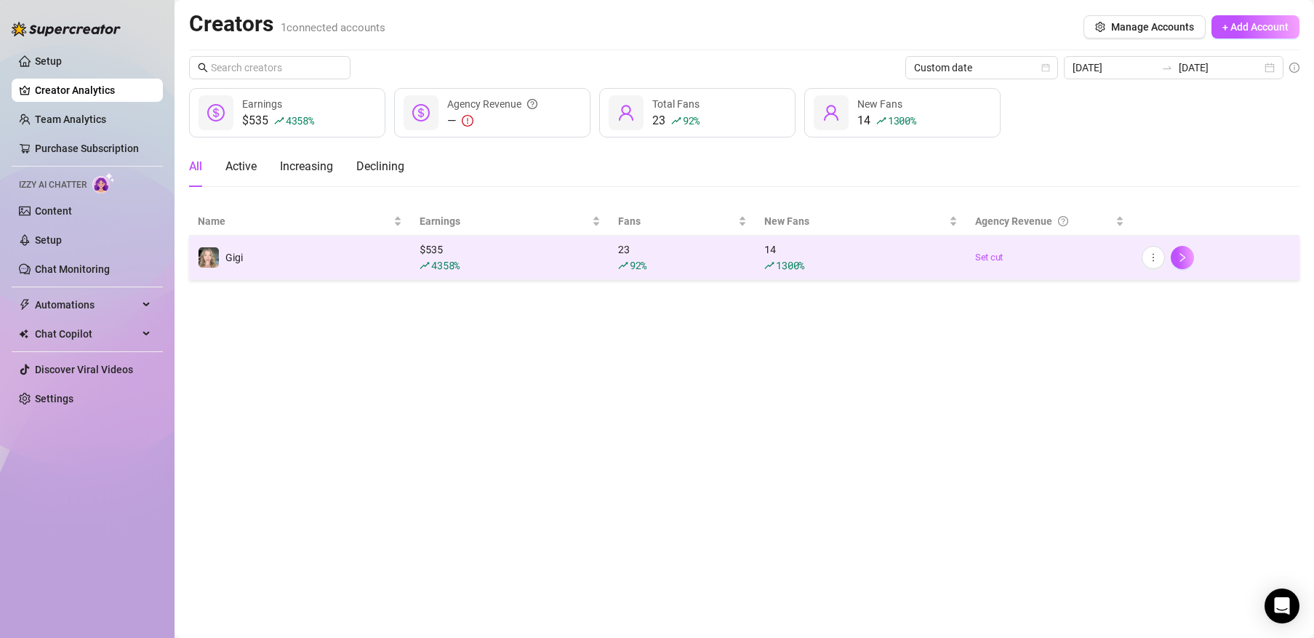
click at [493, 254] on div "$ 535 4358 %" at bounding box center [510, 257] width 180 height 32
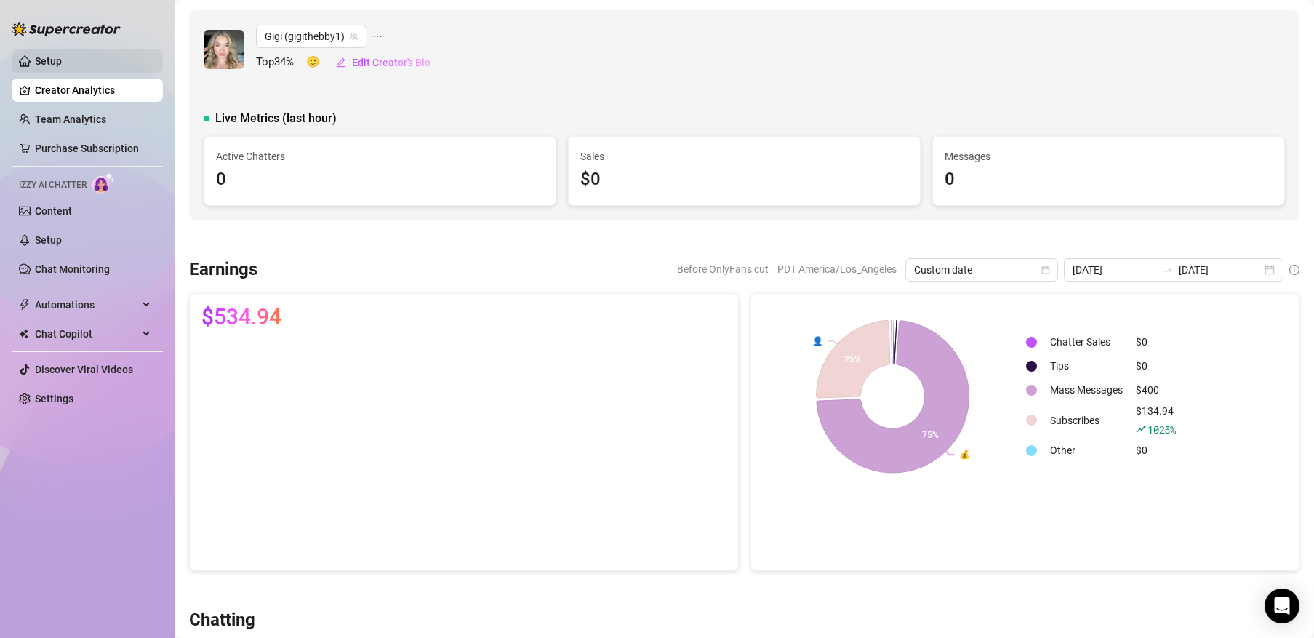
click at [62, 65] on link "Setup" at bounding box center [48, 61] width 27 height 12
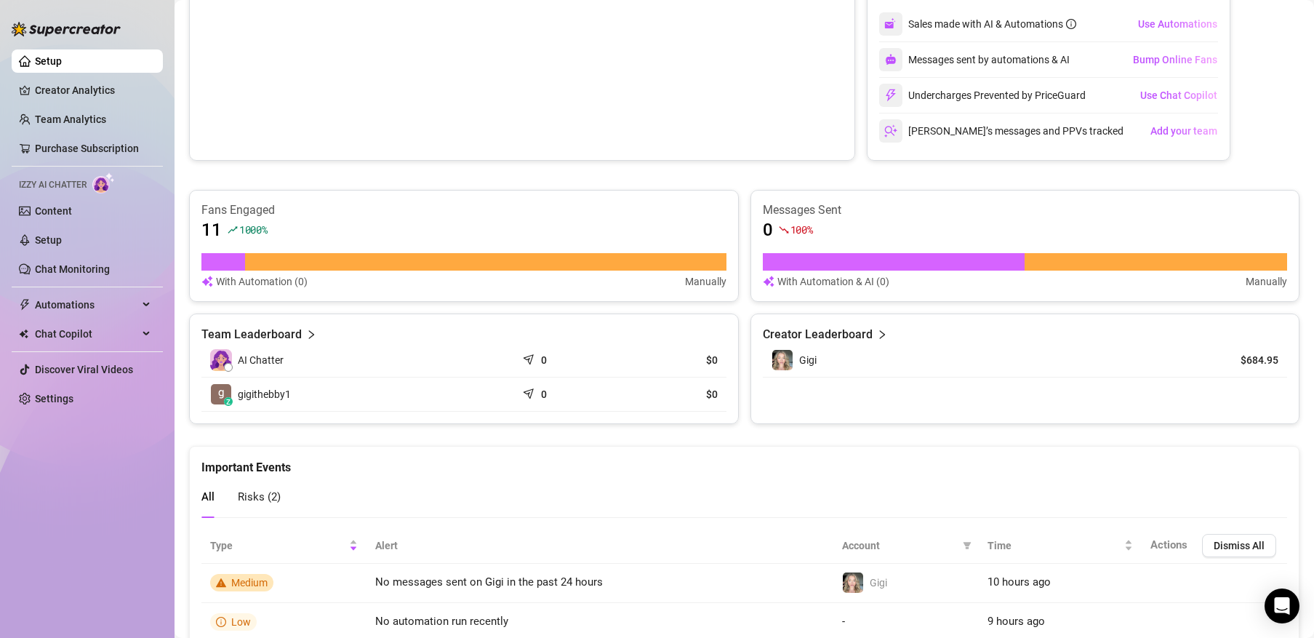
scroll to position [716, 0]
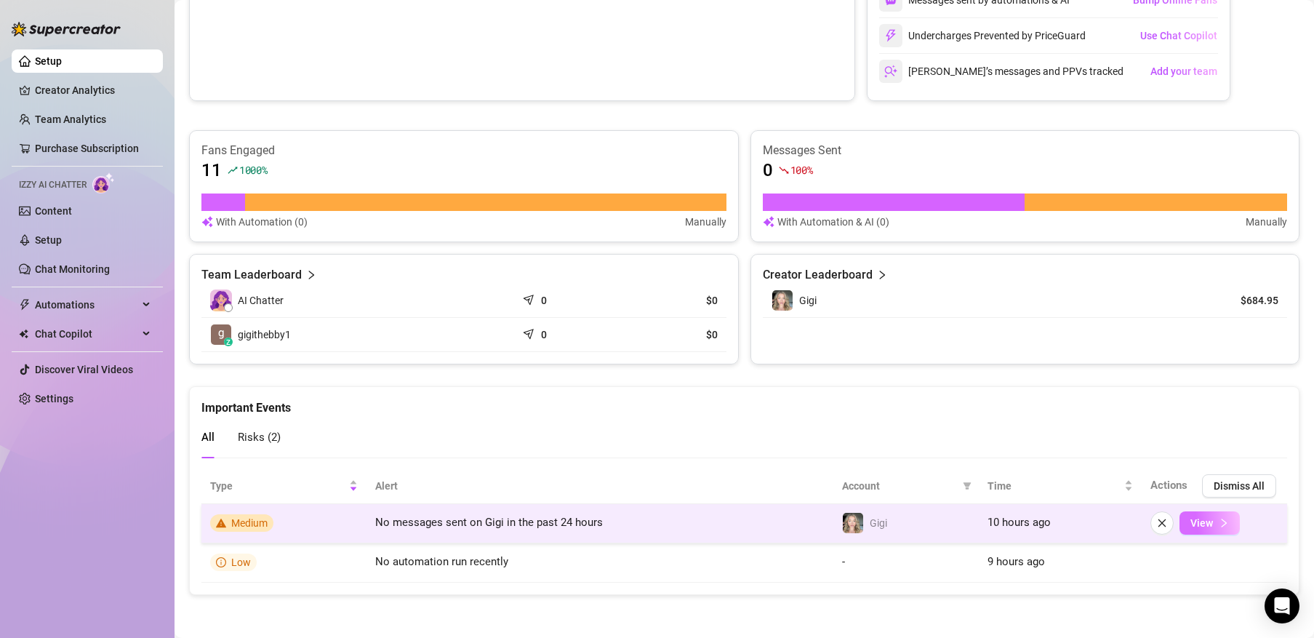
click at [1219, 519] on icon "right" at bounding box center [1224, 523] width 10 height 10
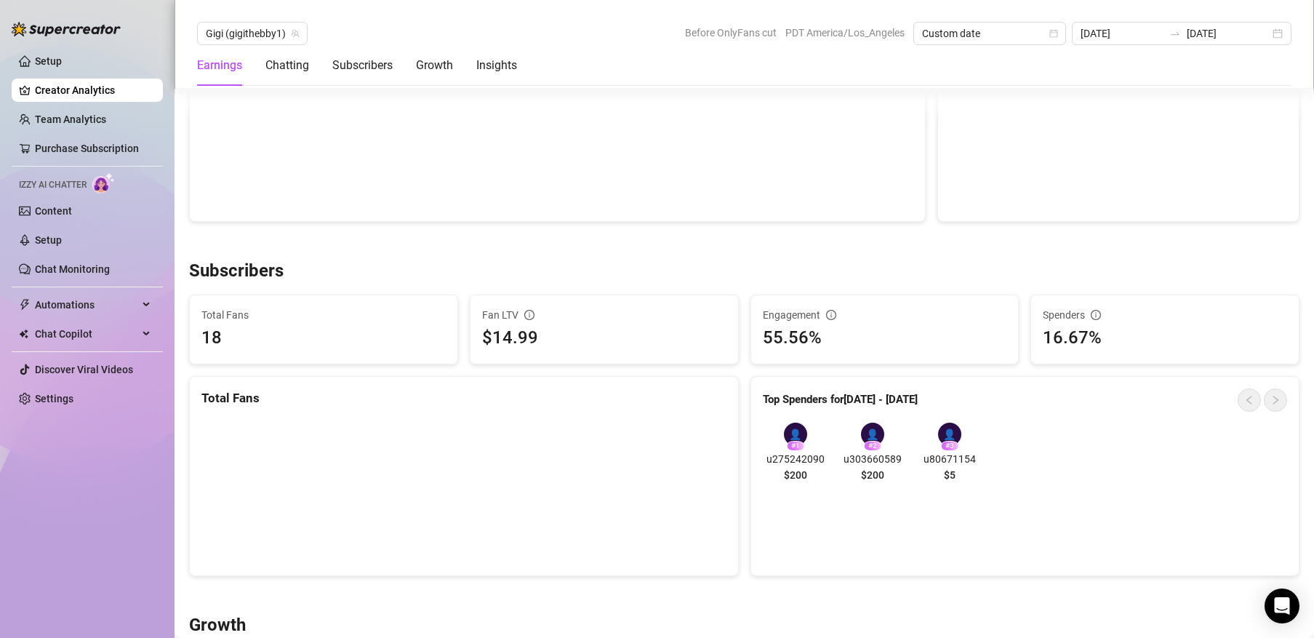
scroll to position [43, 0]
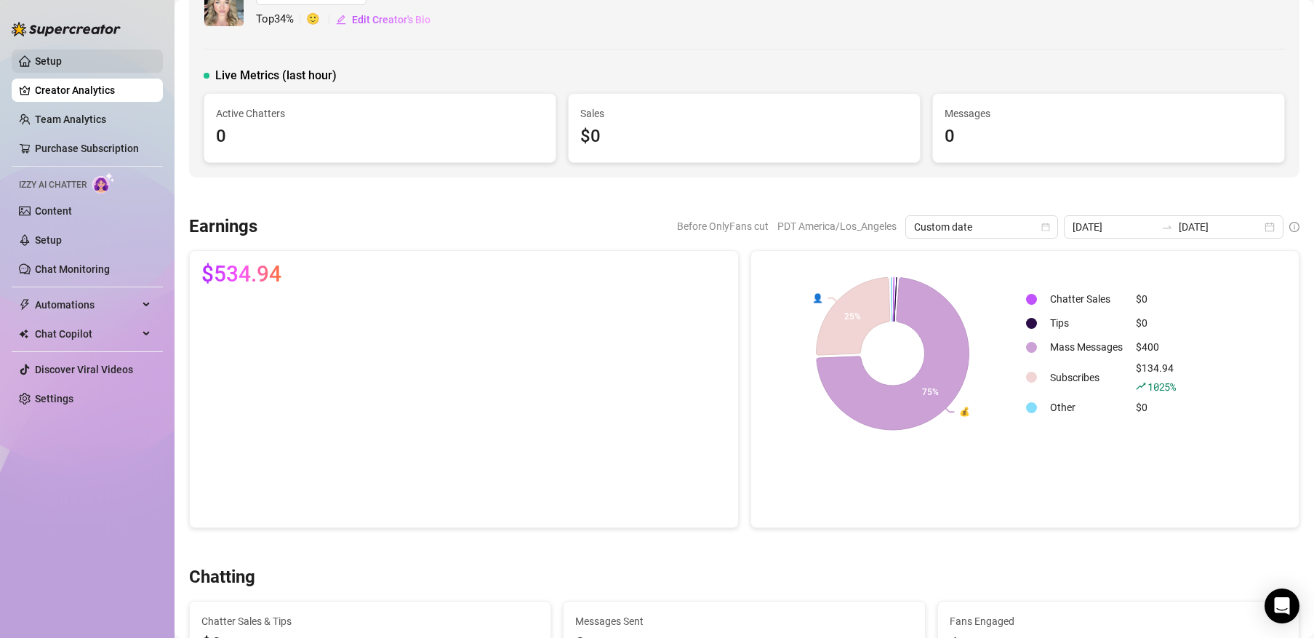
click at [62, 65] on link "Setup" at bounding box center [48, 61] width 27 height 12
